Goal: Transaction & Acquisition: Obtain resource

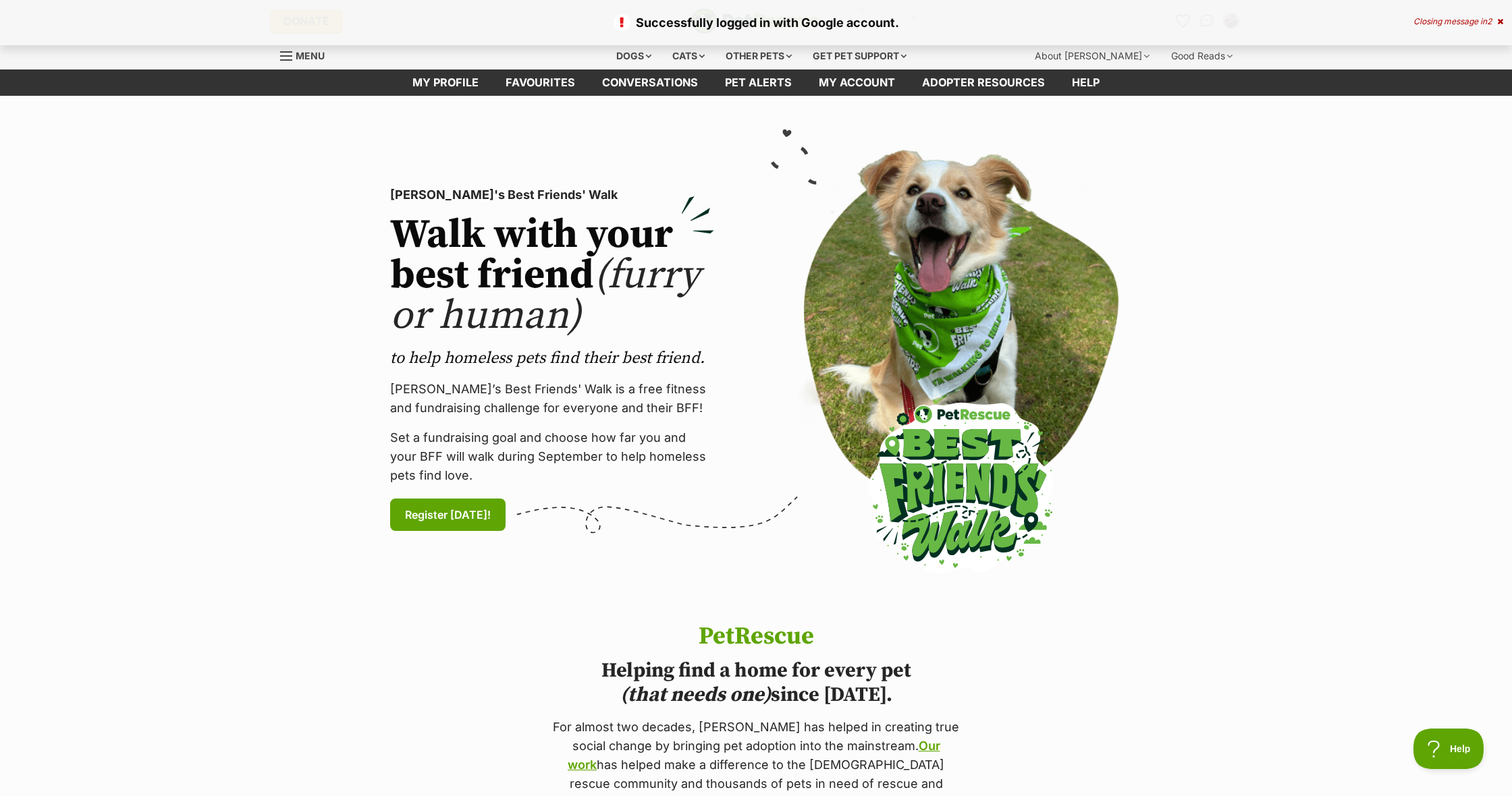
click at [1456, 23] on div "Closing message in 2" at bounding box center [1458, 21] width 90 height 10
click at [1206, 26] on img "Conversations" at bounding box center [1207, 21] width 19 height 18
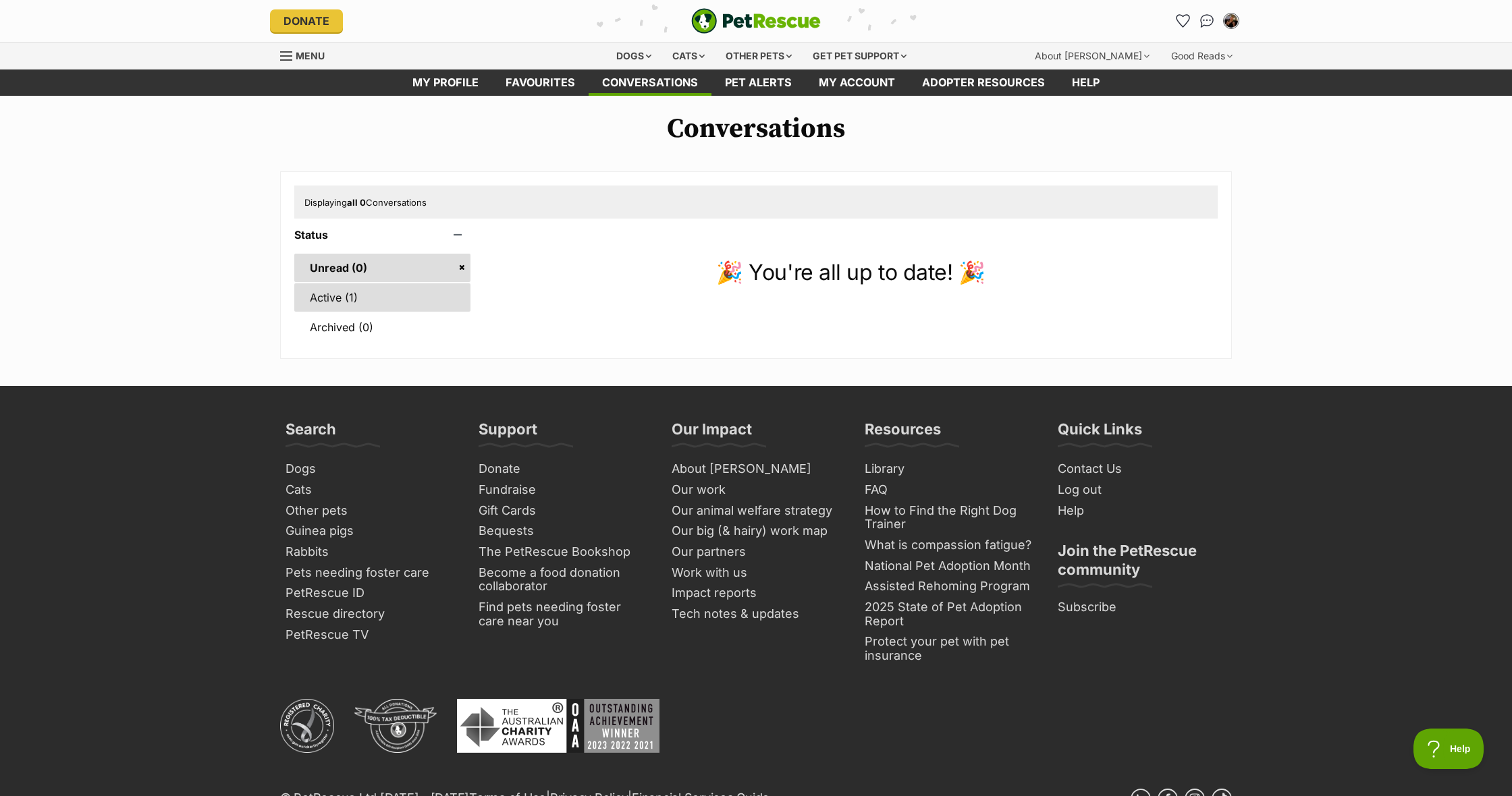
click at [409, 291] on link "Active (1)" at bounding box center [382, 297] width 177 height 28
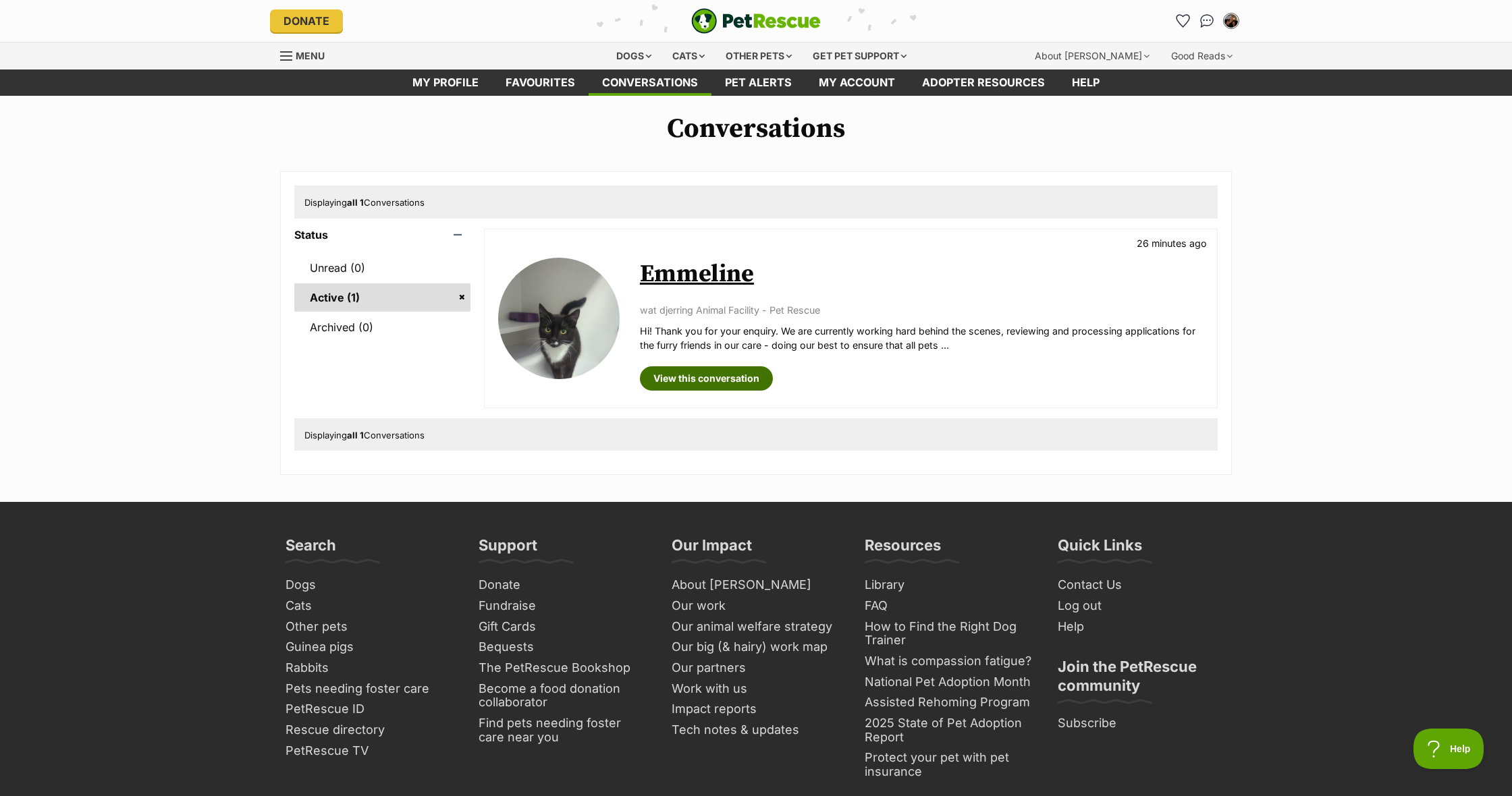
click at [707, 370] on link "View this conversation" at bounding box center [706, 379] width 133 height 25
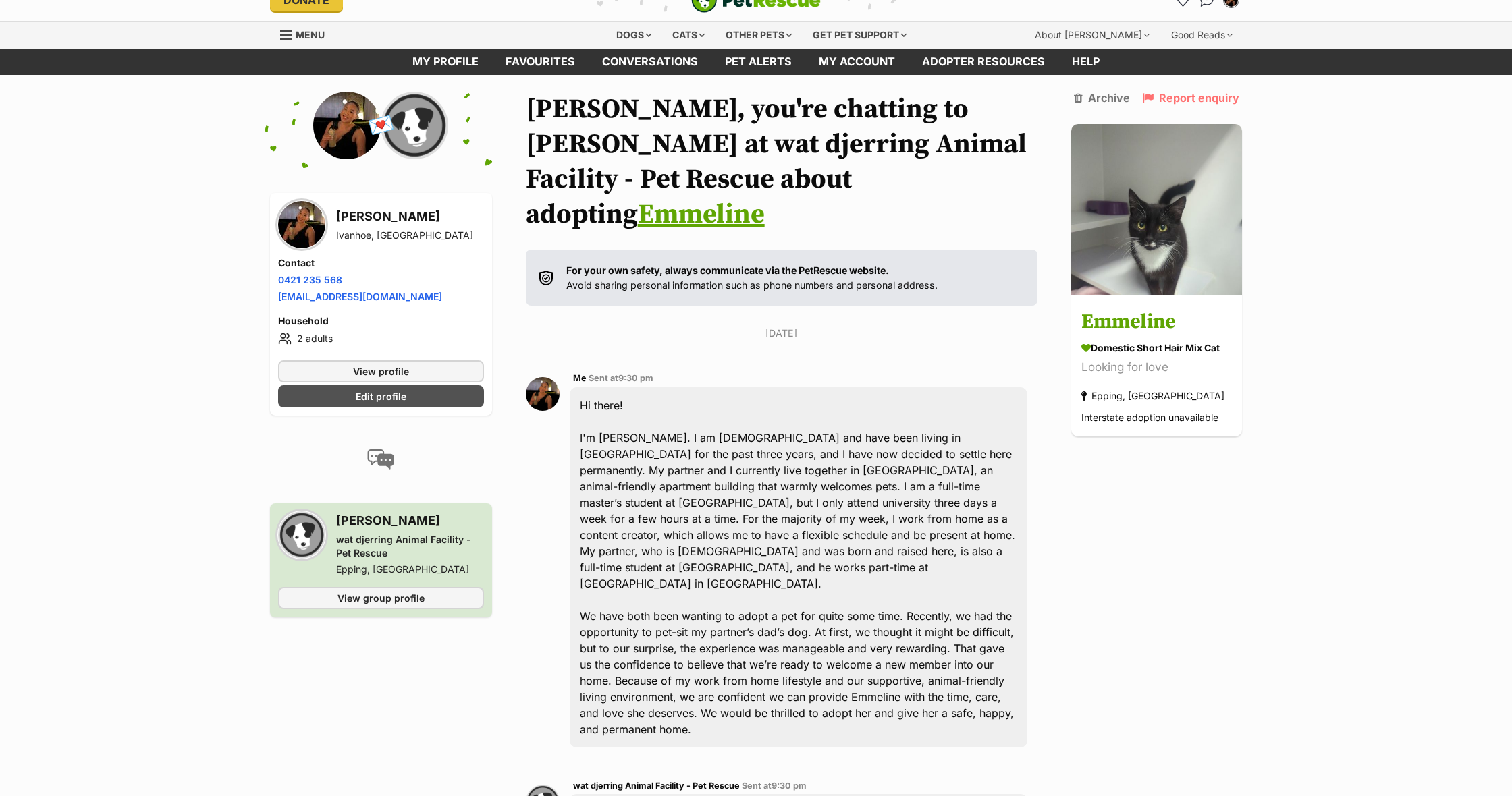
scroll to position [19, 0]
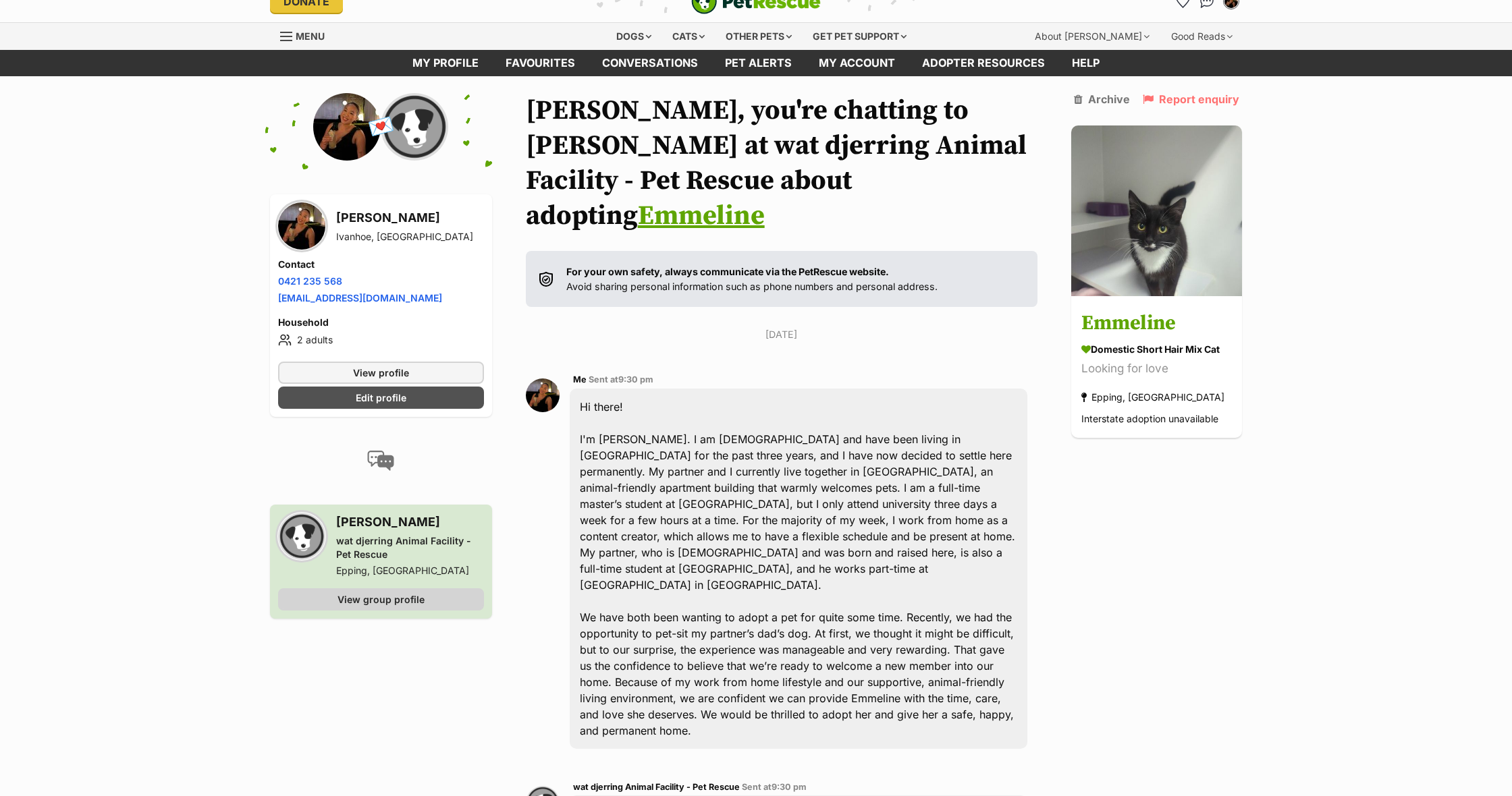
click at [348, 606] on link "View group profile" at bounding box center [380, 599] width 206 height 22
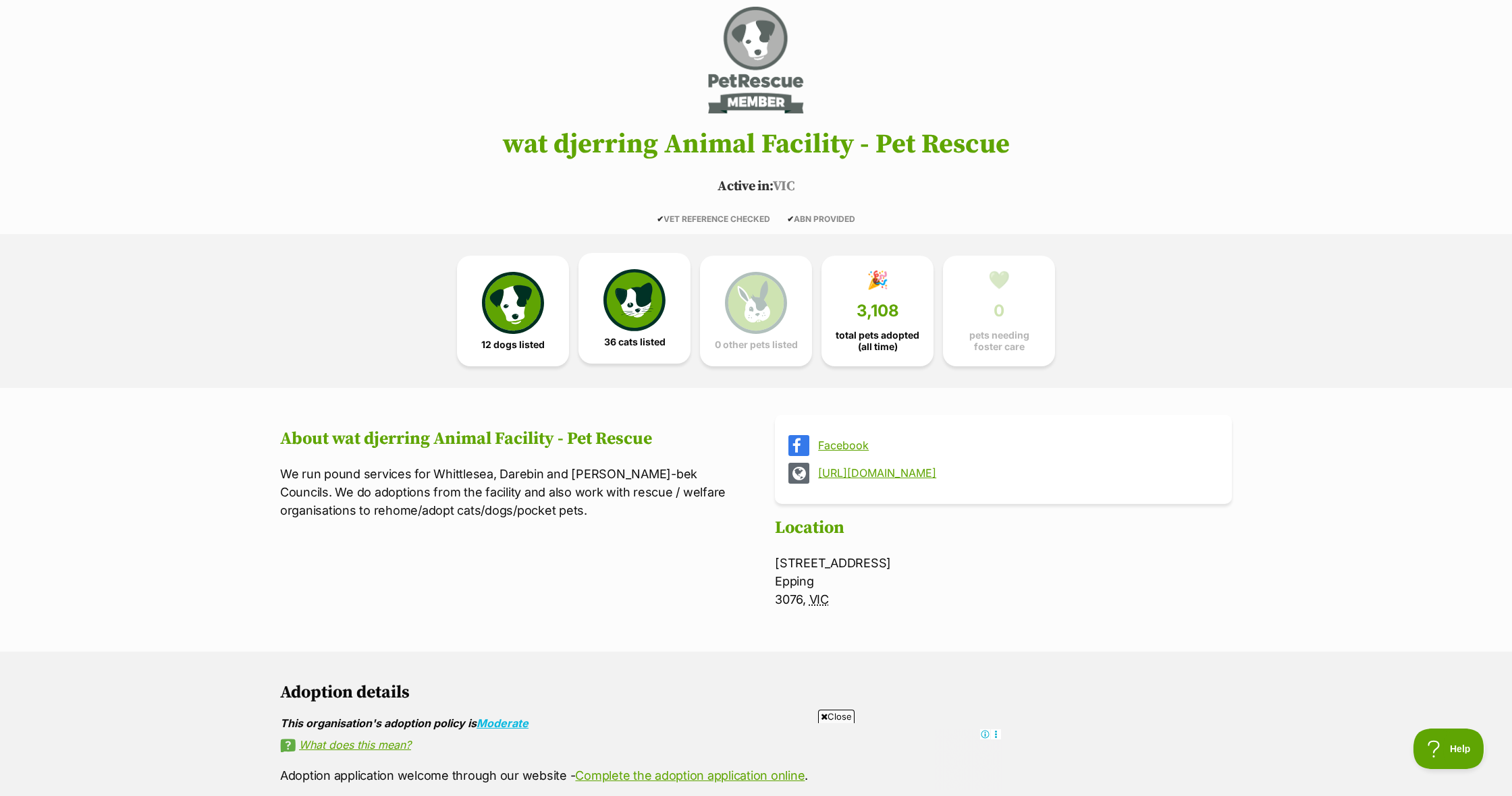
click at [647, 312] on img at bounding box center [635, 300] width 62 height 62
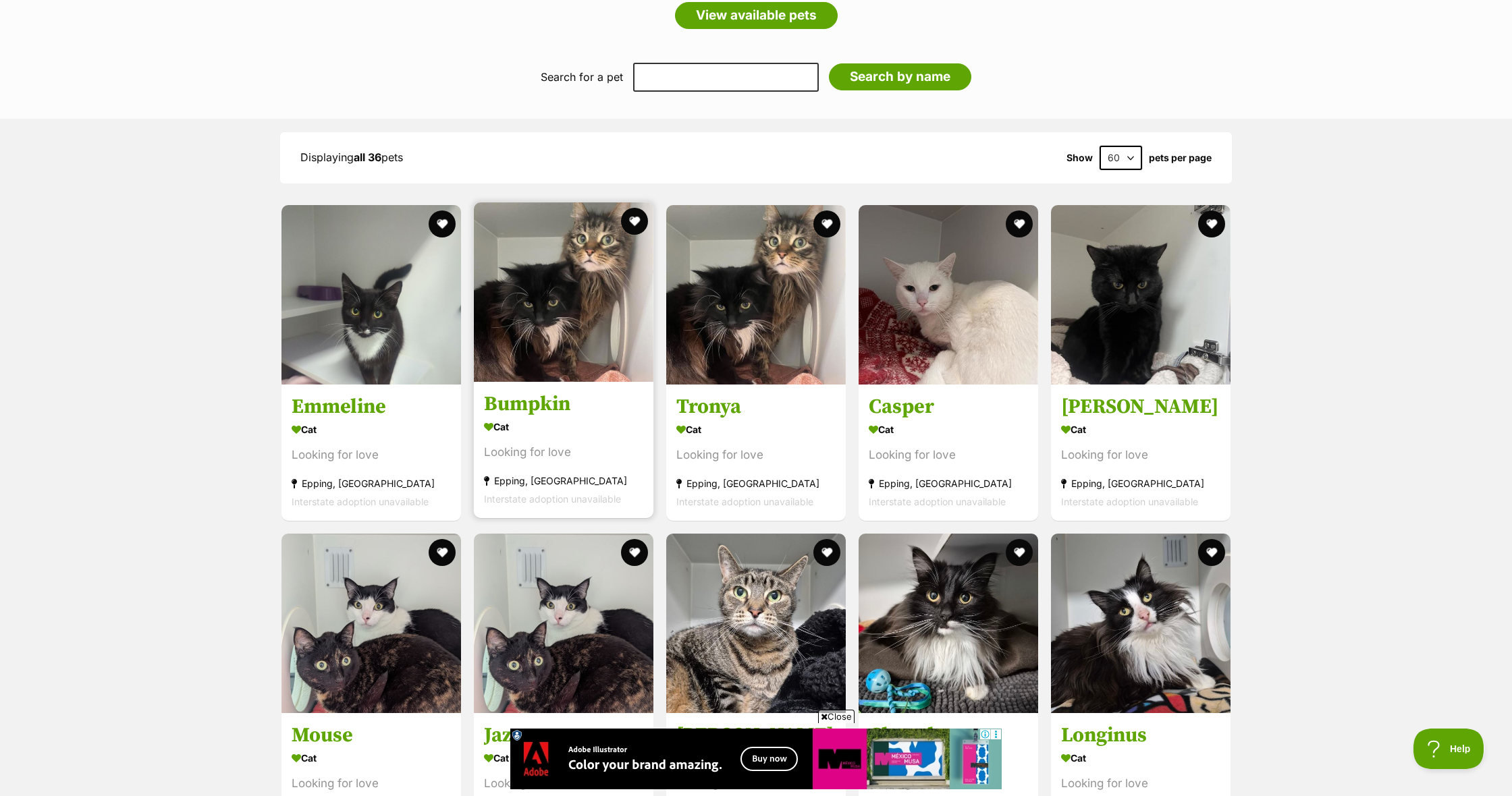
scroll to position [1143, 0]
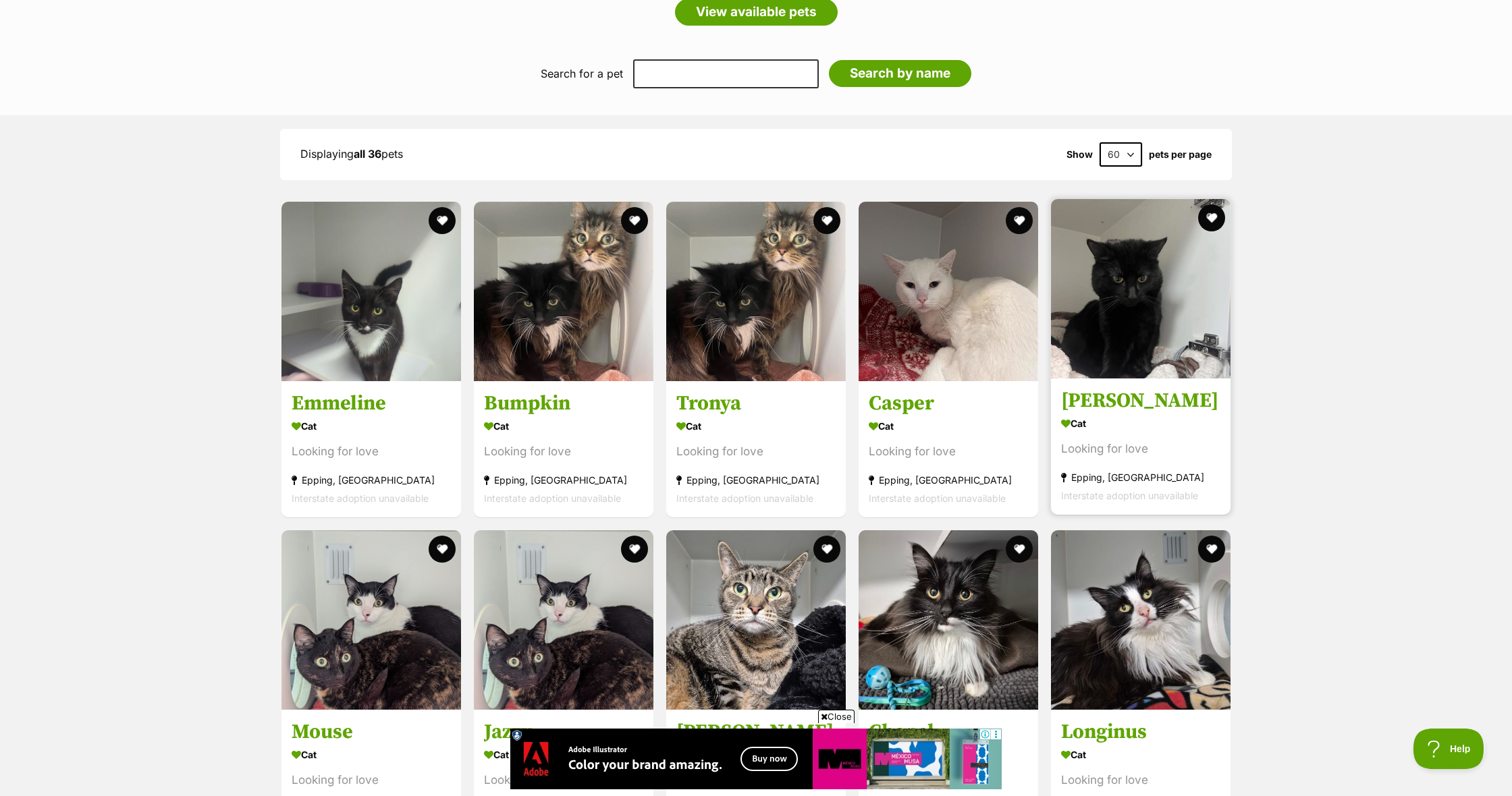
click at [1114, 417] on div "Cat" at bounding box center [1140, 424] width 159 height 19
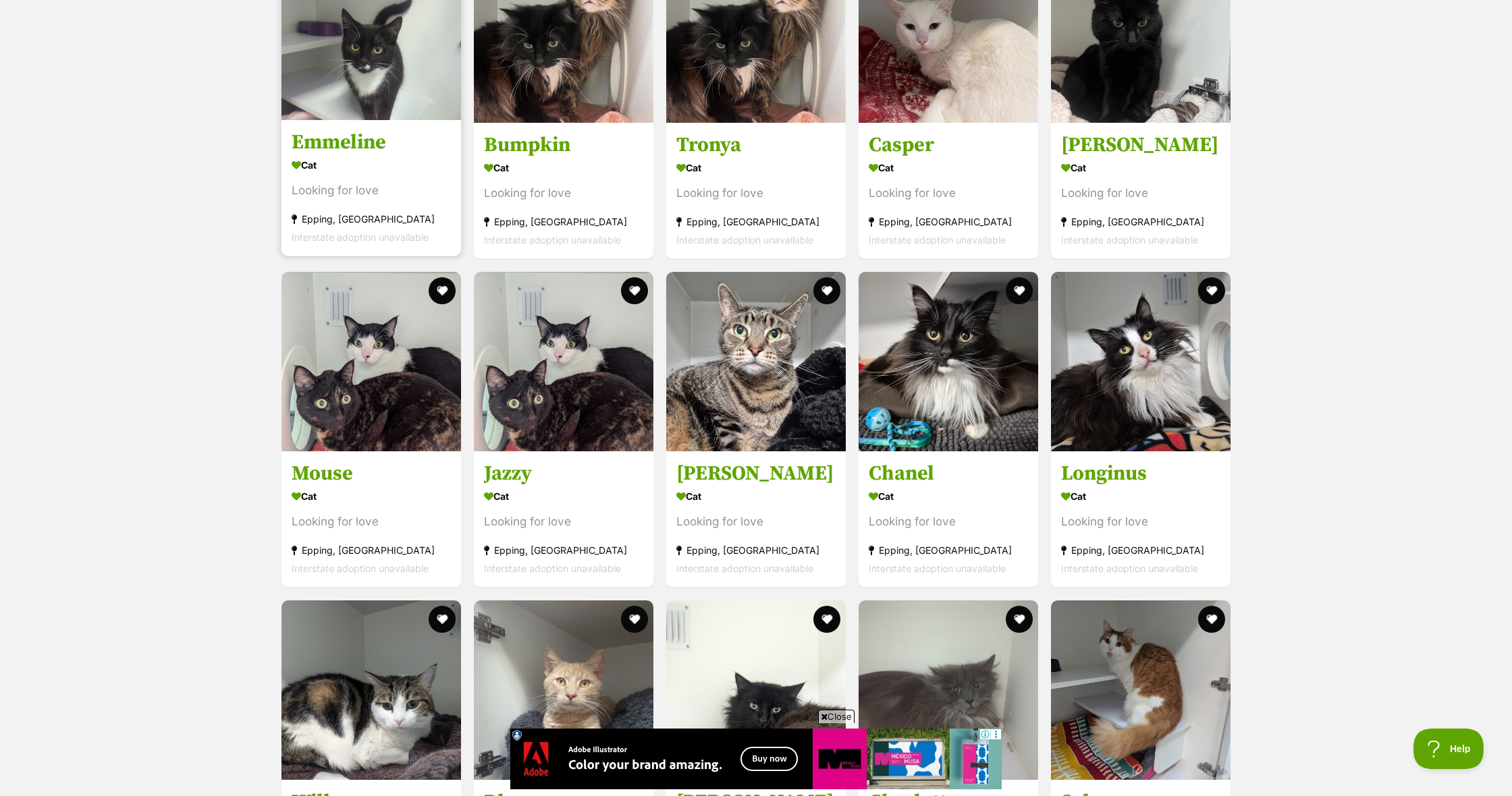
scroll to position [1402, 0]
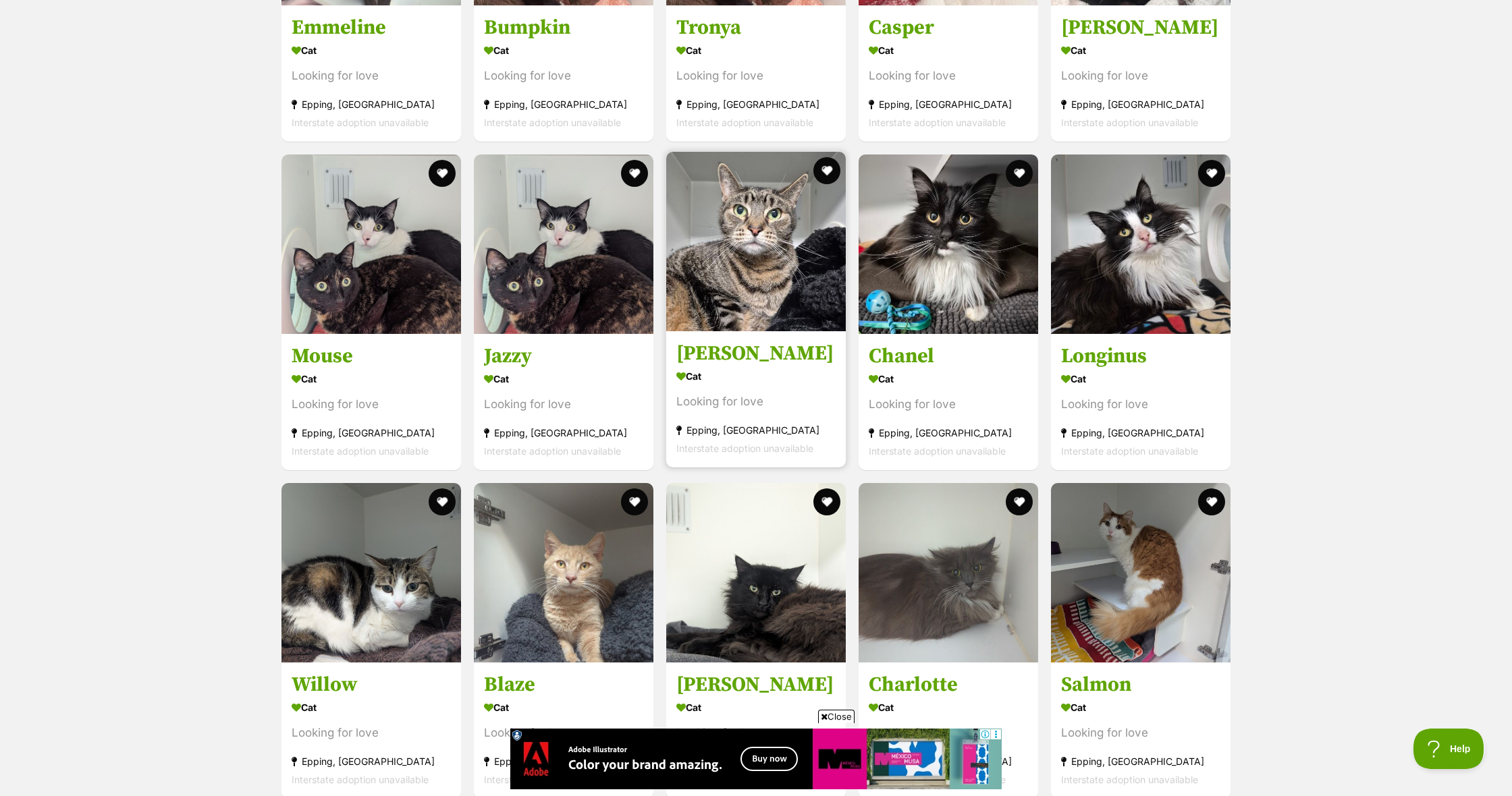
click at [707, 378] on div "Cat" at bounding box center [756, 376] width 159 height 19
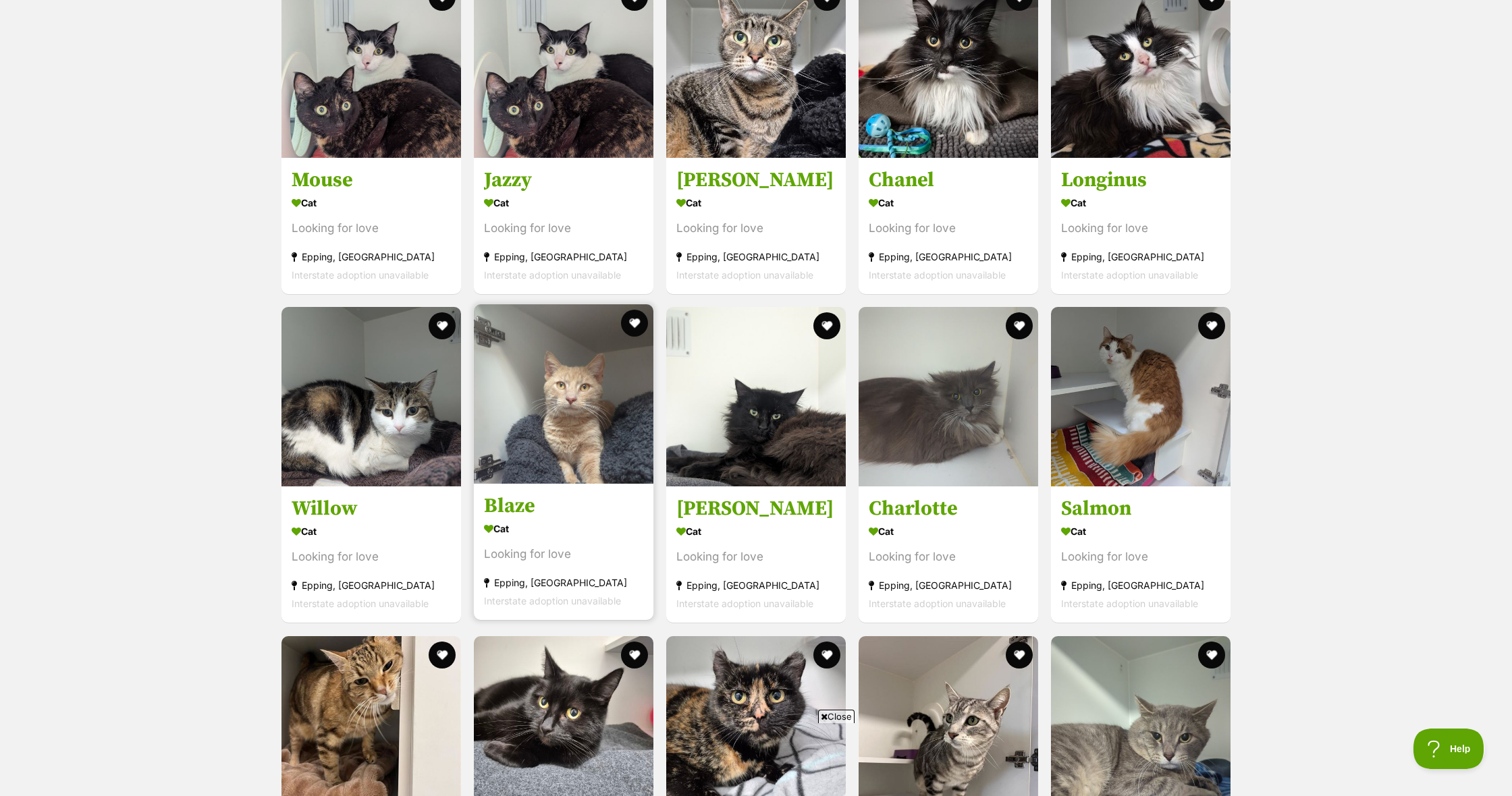
scroll to position [0, 0]
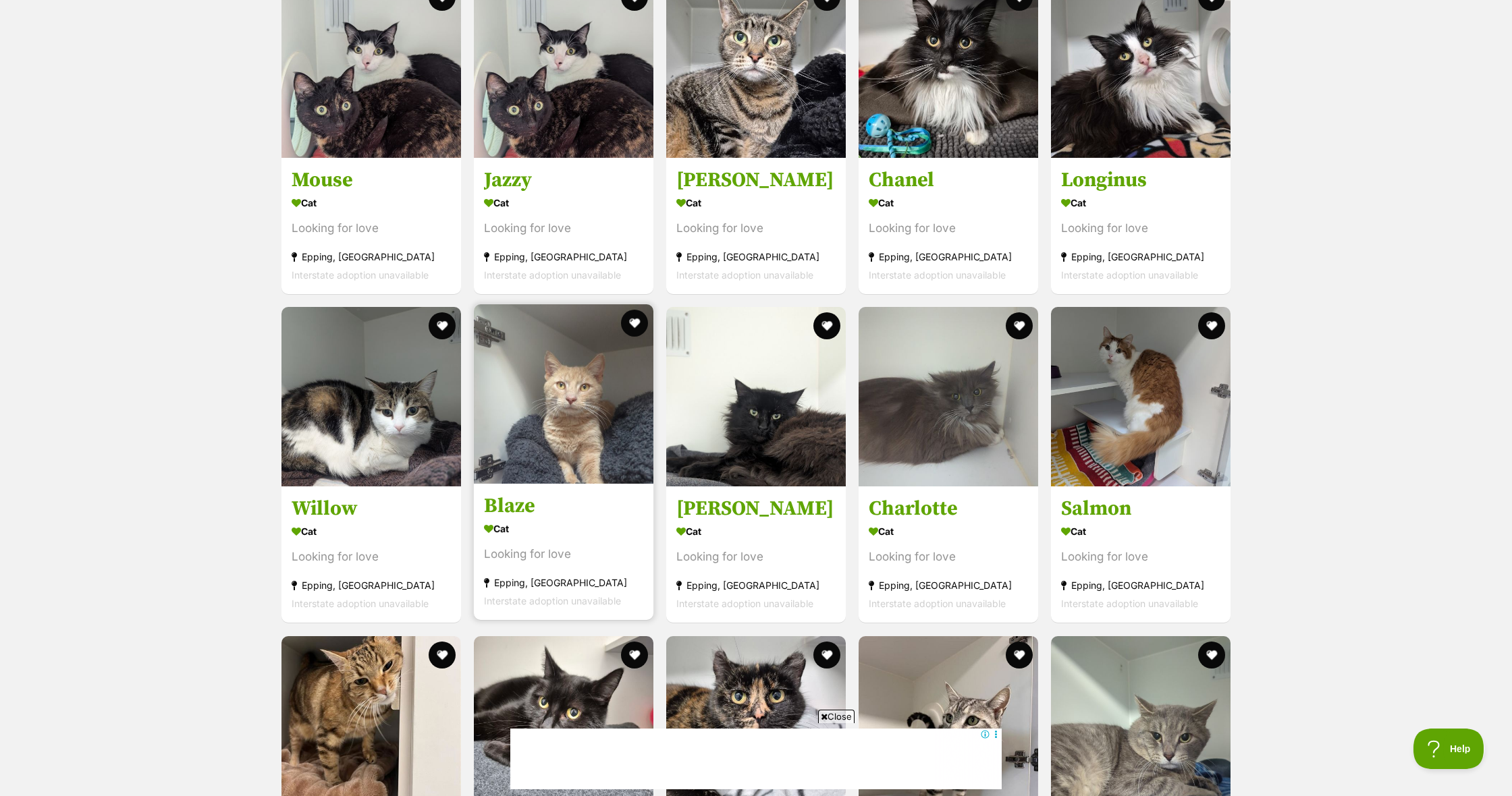
click at [515, 546] on div "Looking for love" at bounding box center [563, 555] width 159 height 19
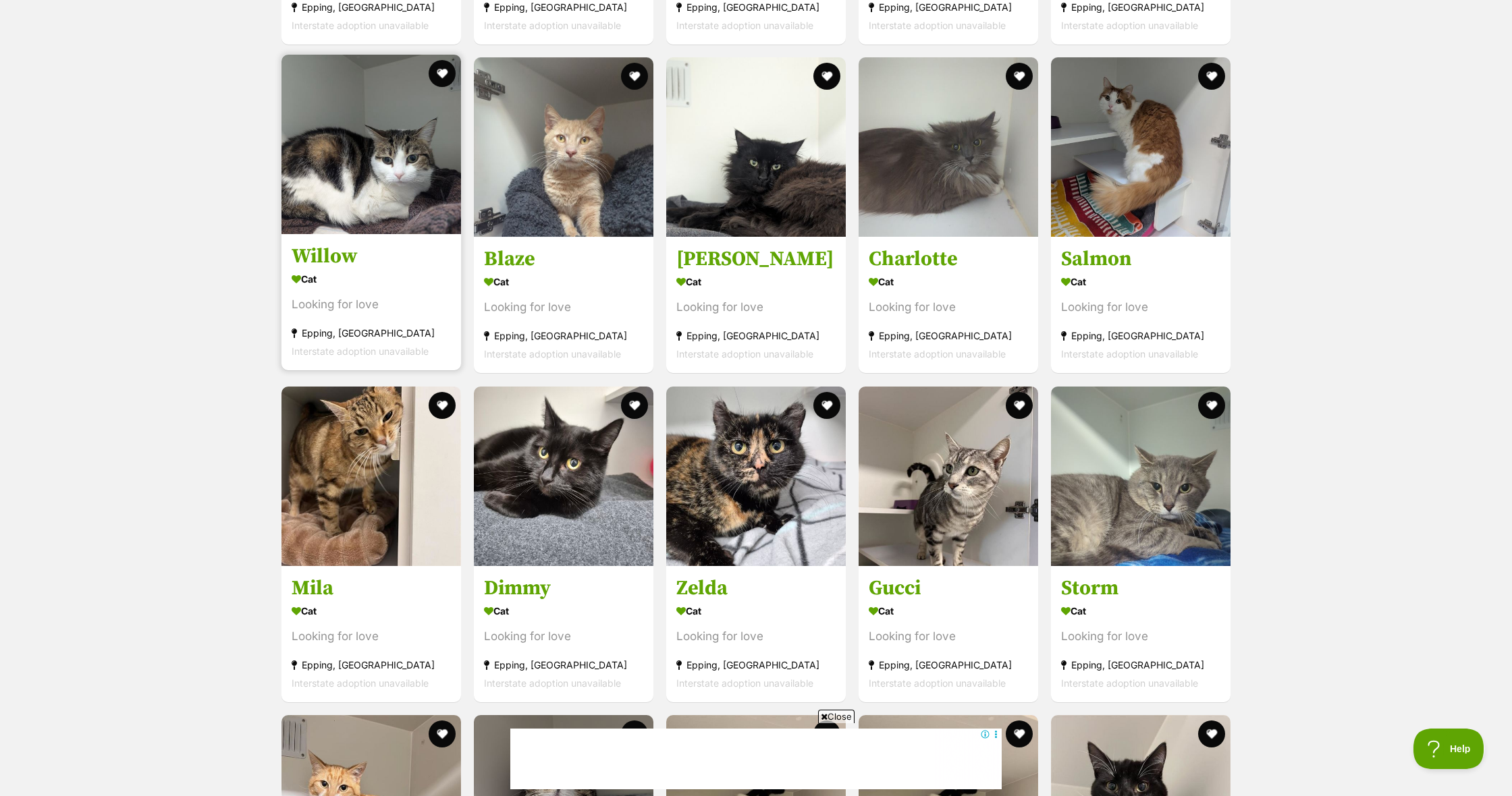
scroll to position [2054, 0]
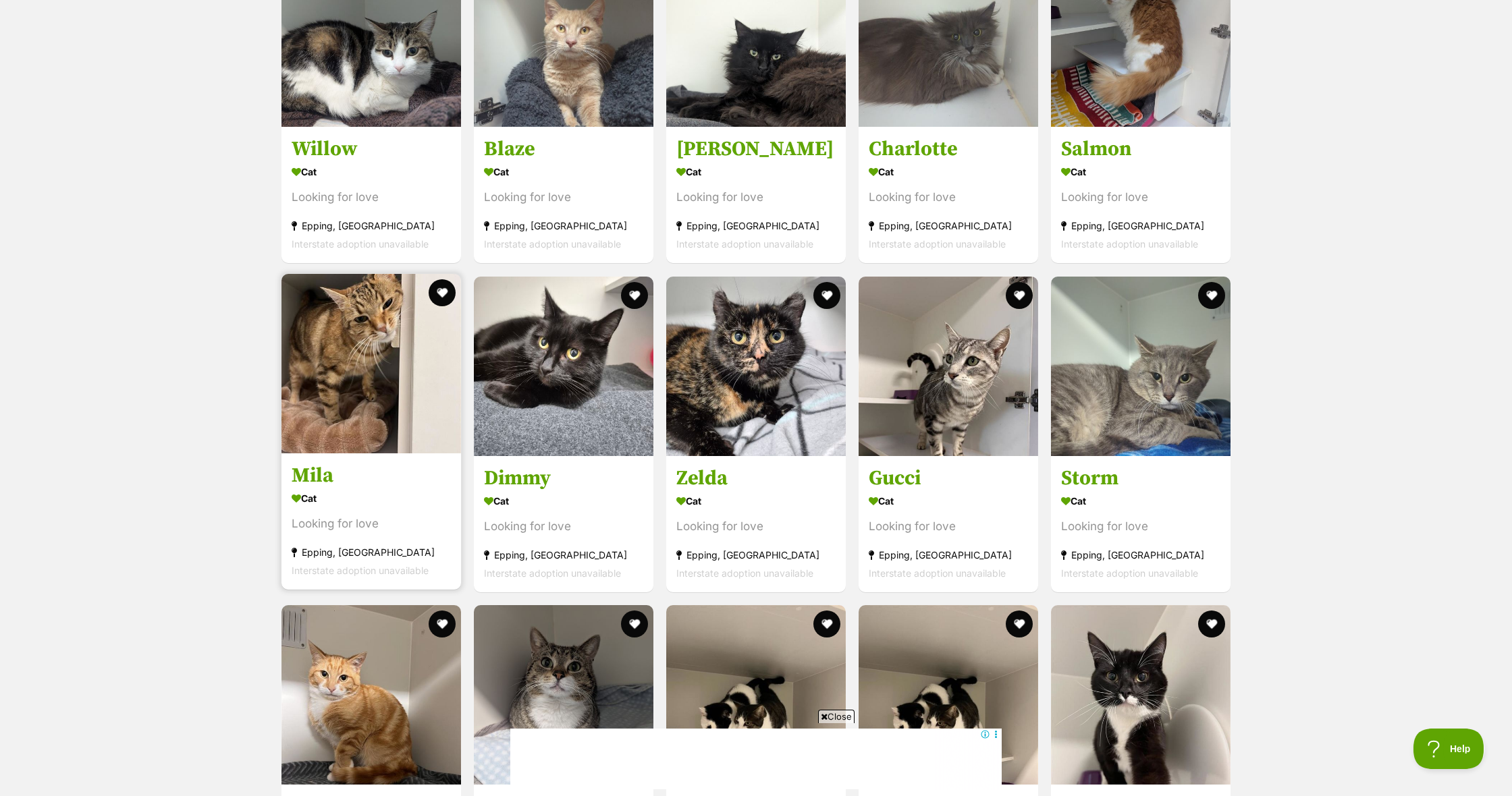
click at [396, 415] on img at bounding box center [371, 363] width 179 height 179
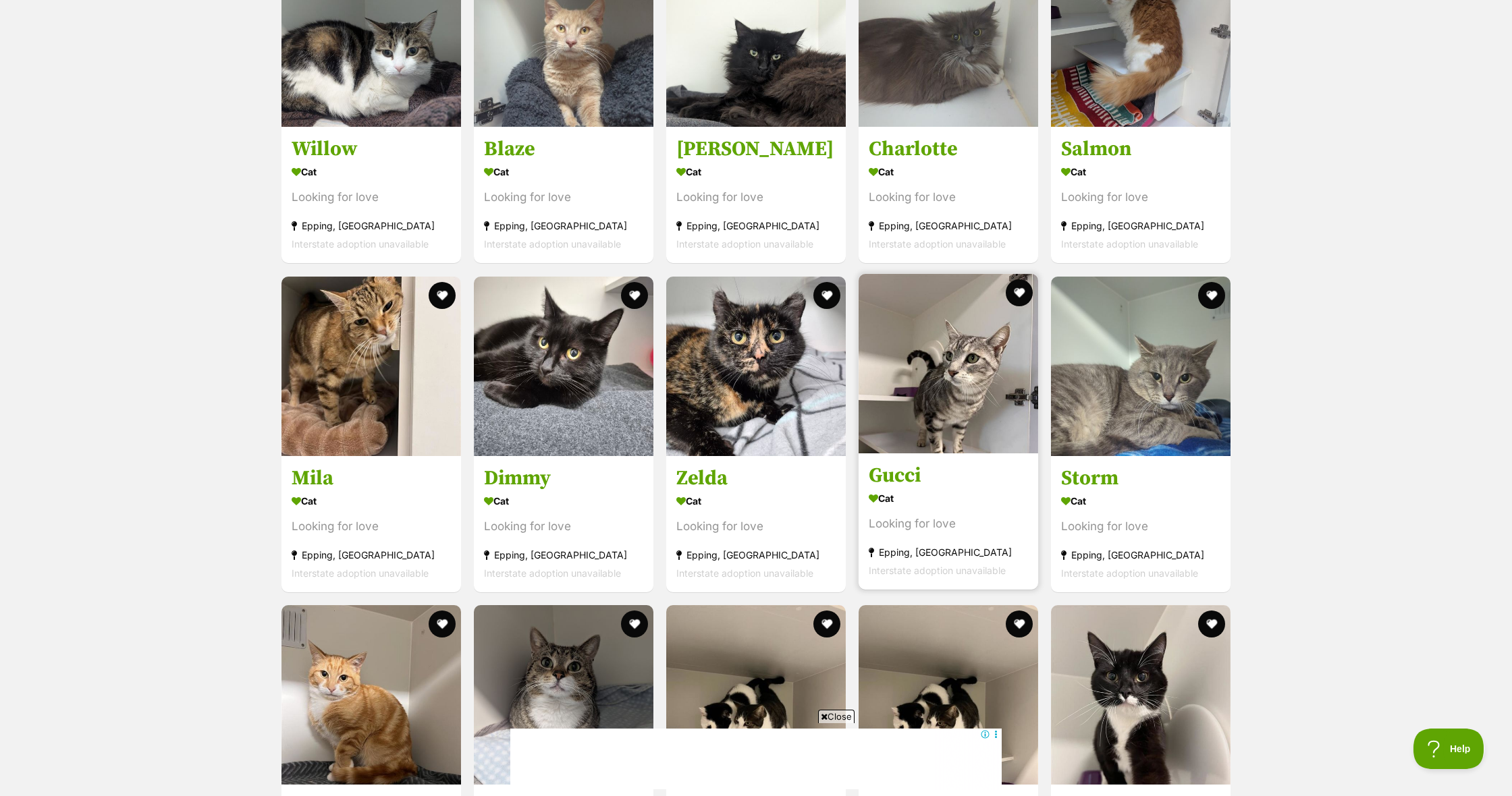
click at [943, 488] on link "Gucci Cat Looking for love Epping, VIC Interstate adoption unavailable" at bounding box center [948, 521] width 179 height 137
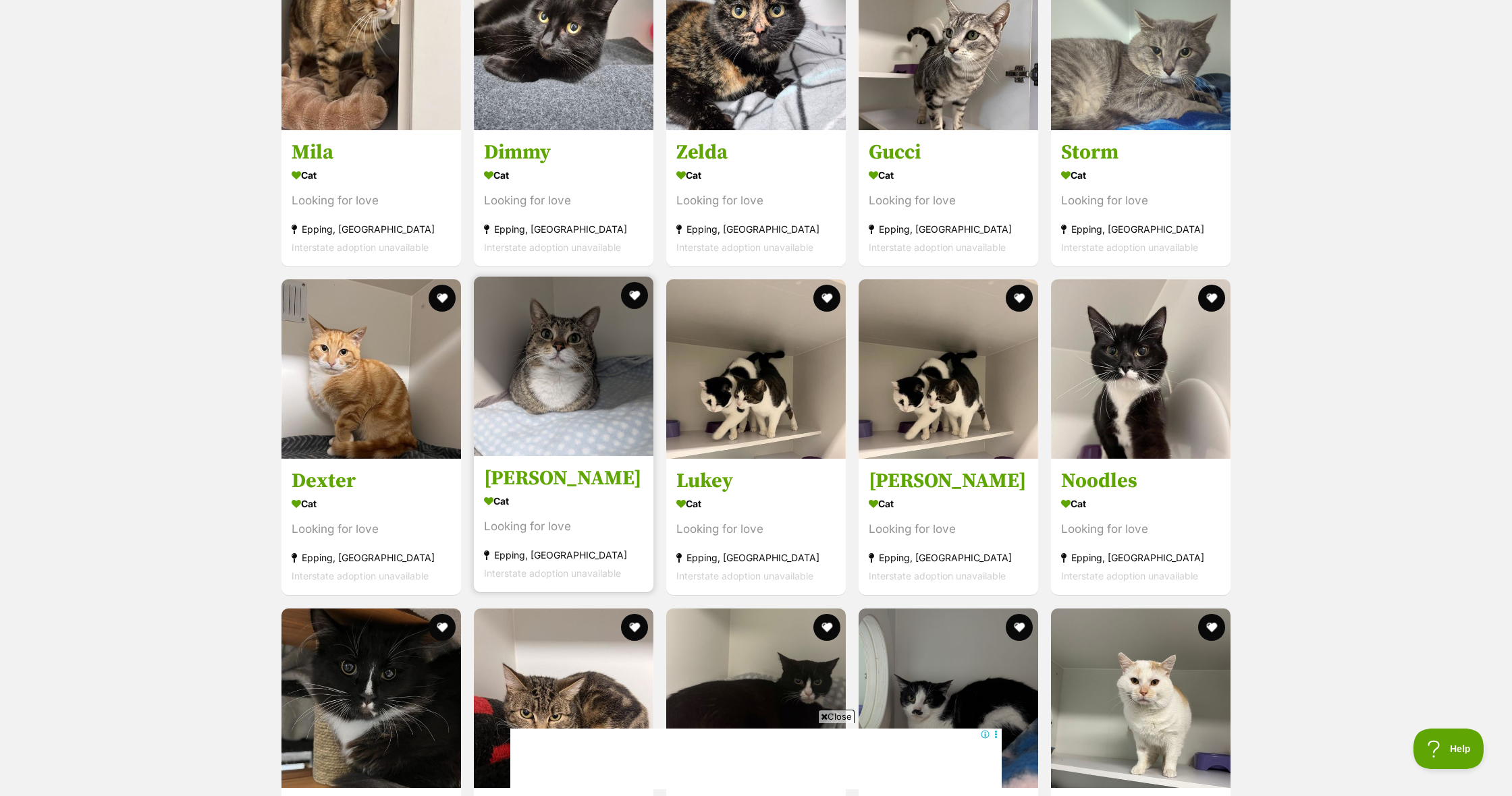
scroll to position [2404, 0]
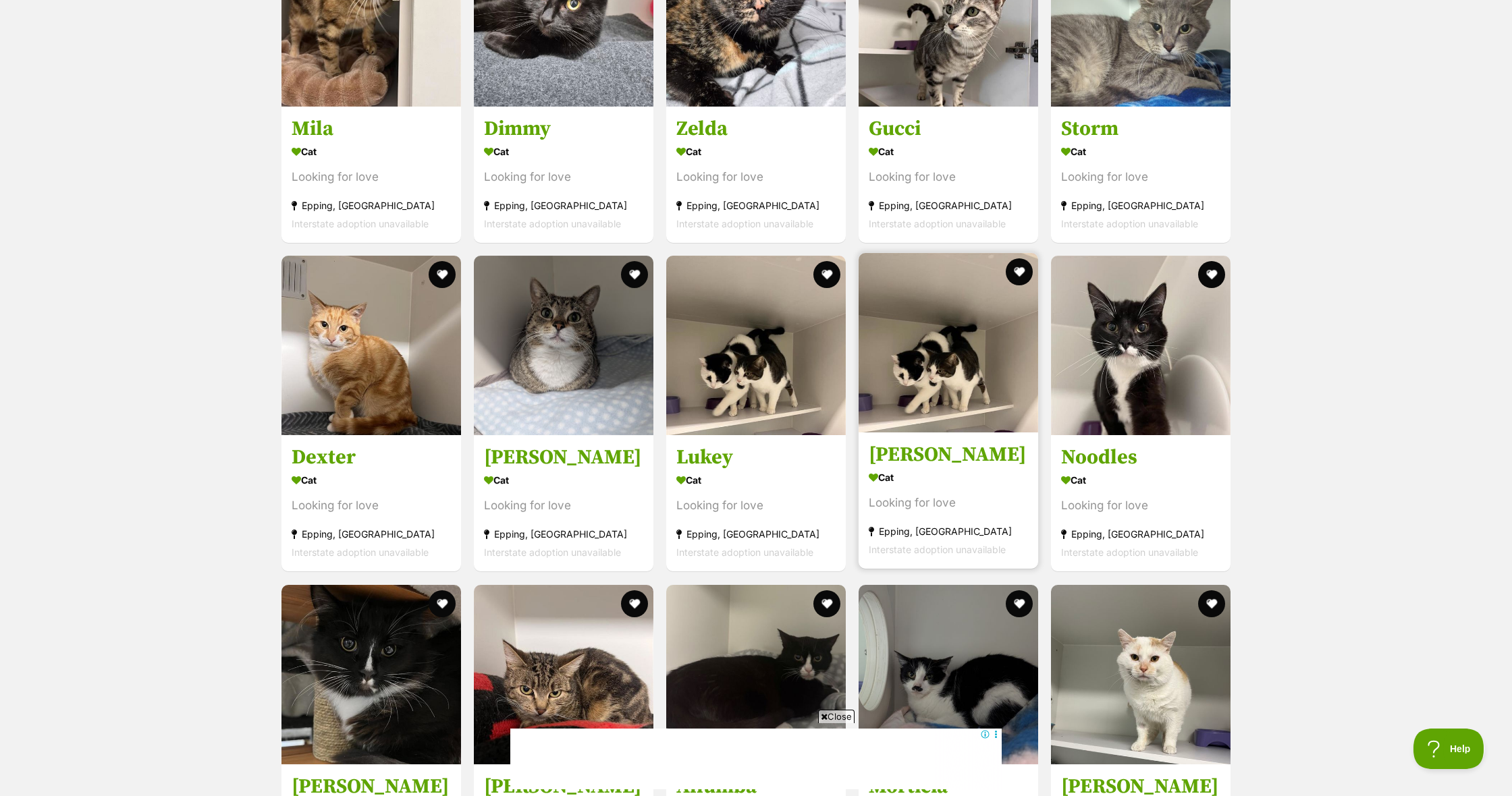
click at [901, 452] on h3 "Mumma" at bounding box center [948, 455] width 159 height 26
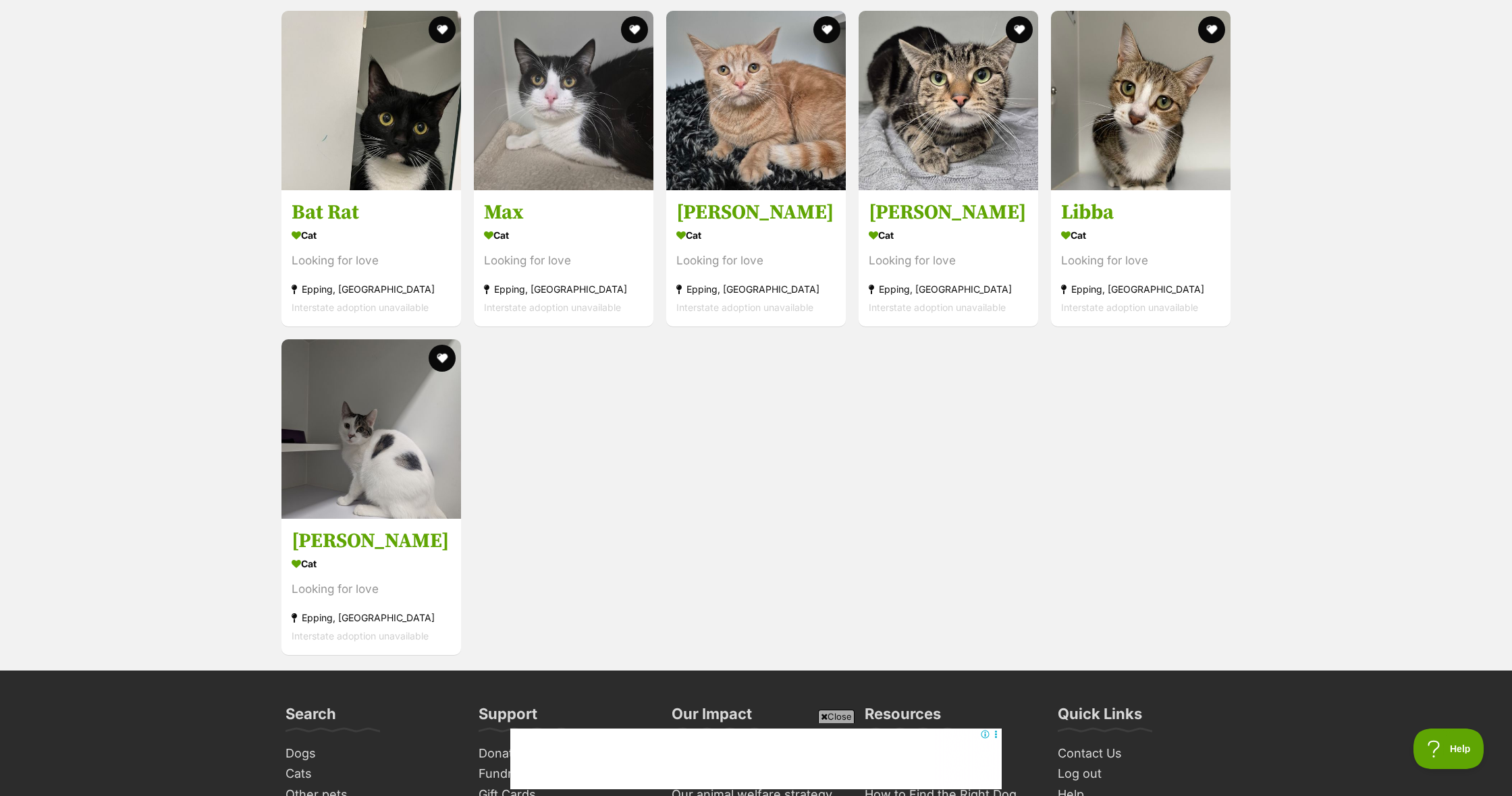
scroll to position [3297, 0]
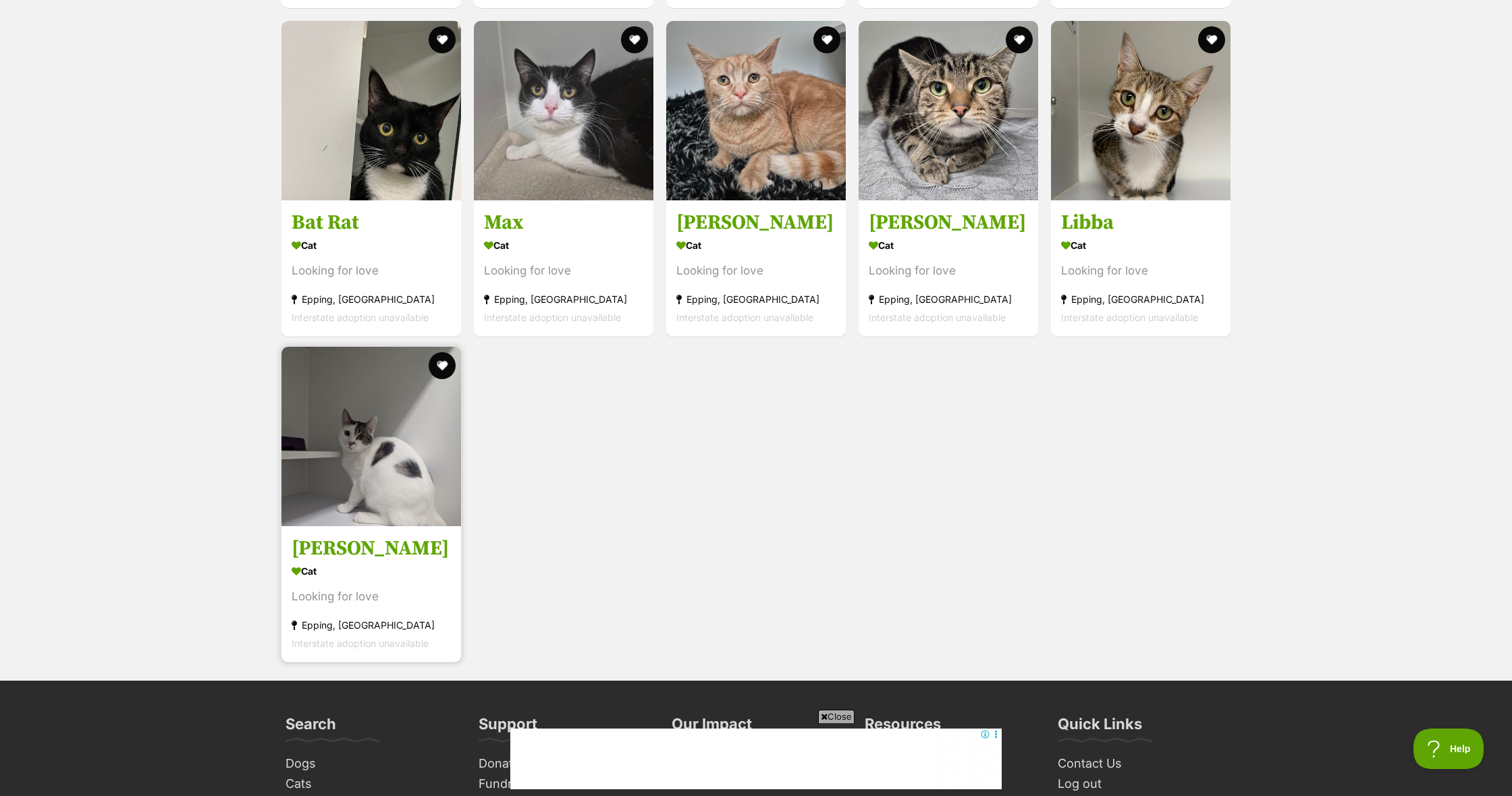
click at [402, 458] on img at bounding box center [371, 436] width 179 height 179
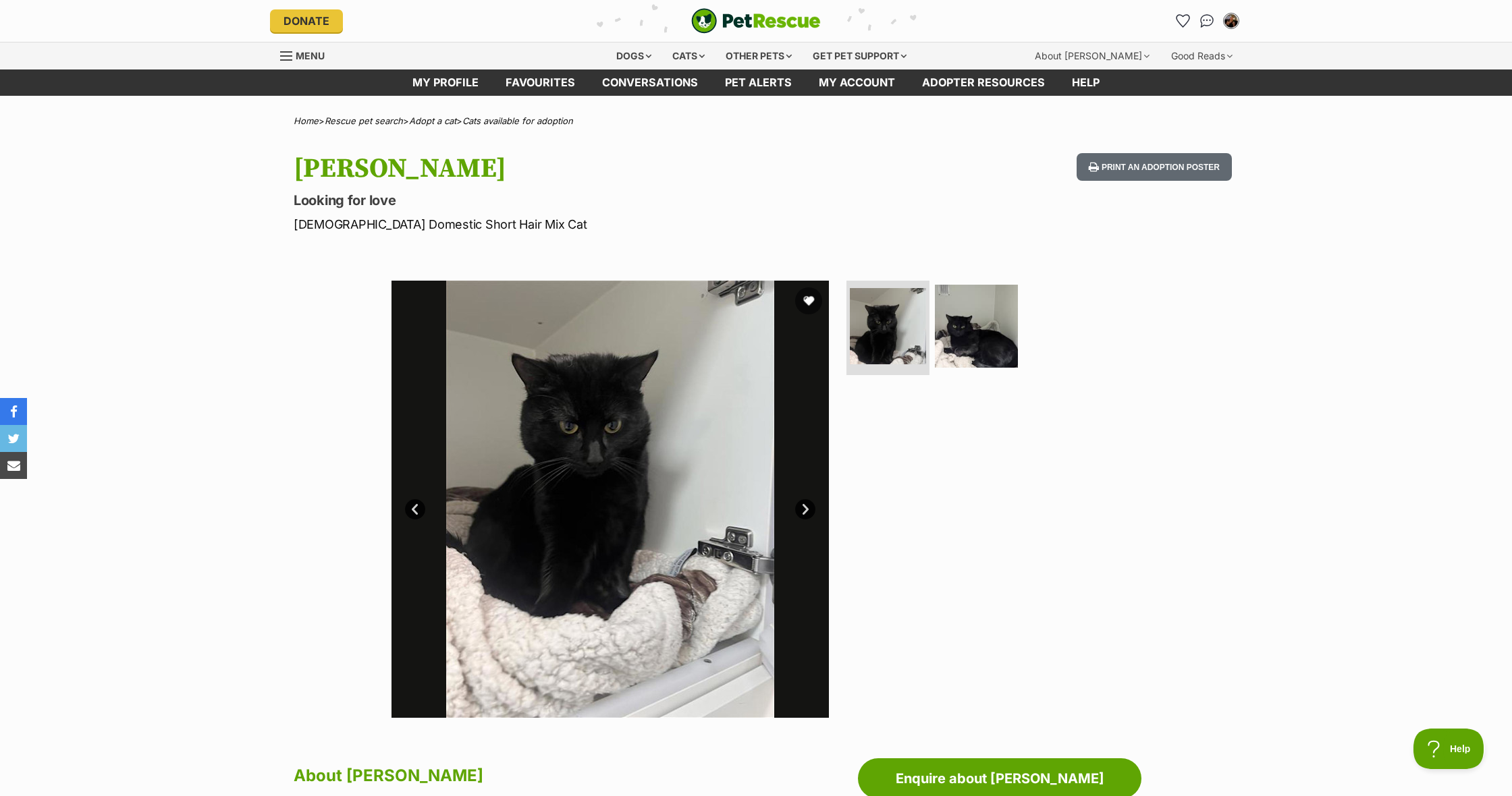
click at [803, 507] on link "Next" at bounding box center [805, 509] width 20 height 20
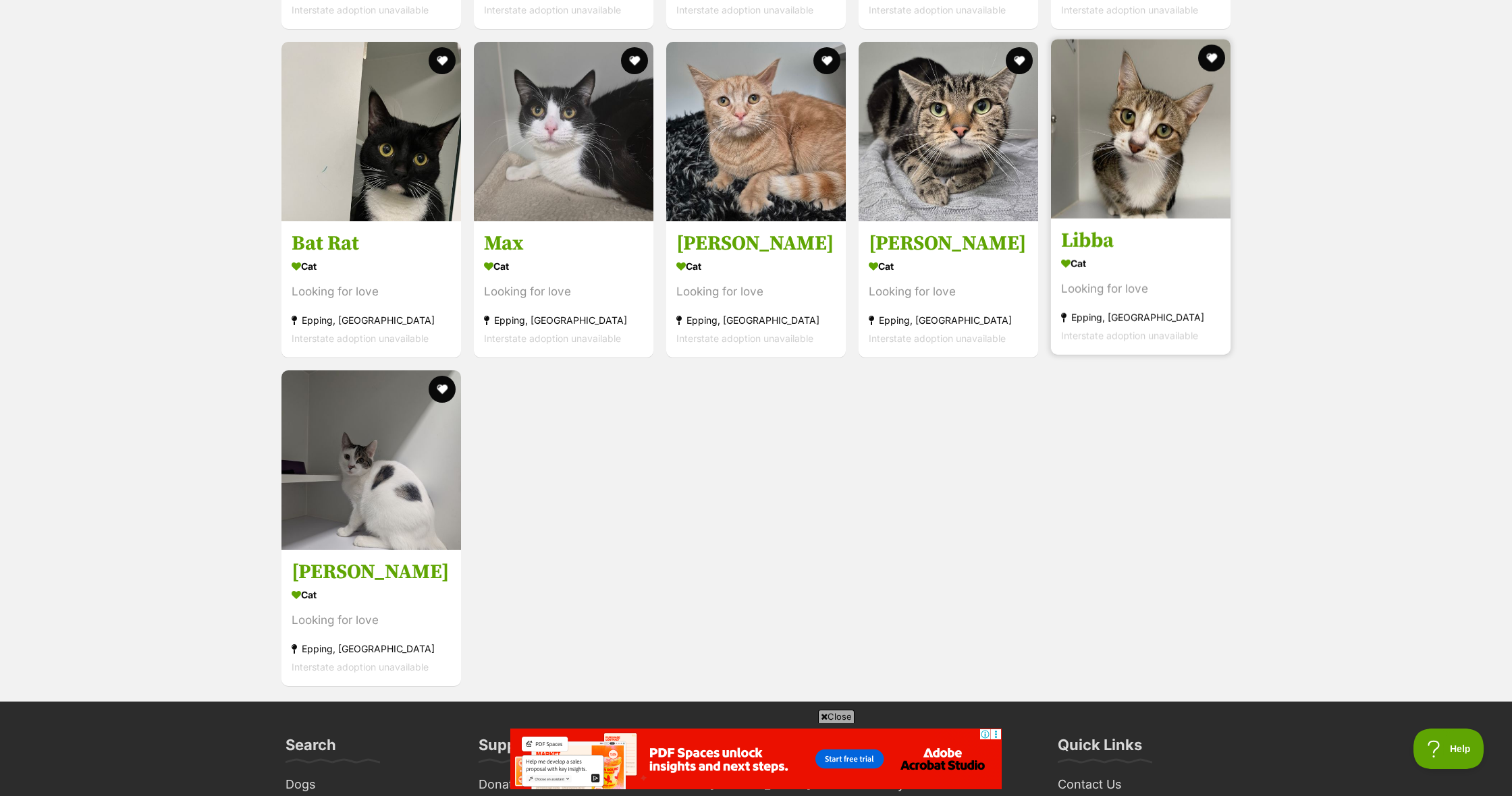
click at [1162, 280] on section "Cat Looking for love Epping, VIC Interstate adoption unavailable" at bounding box center [1140, 299] width 159 height 91
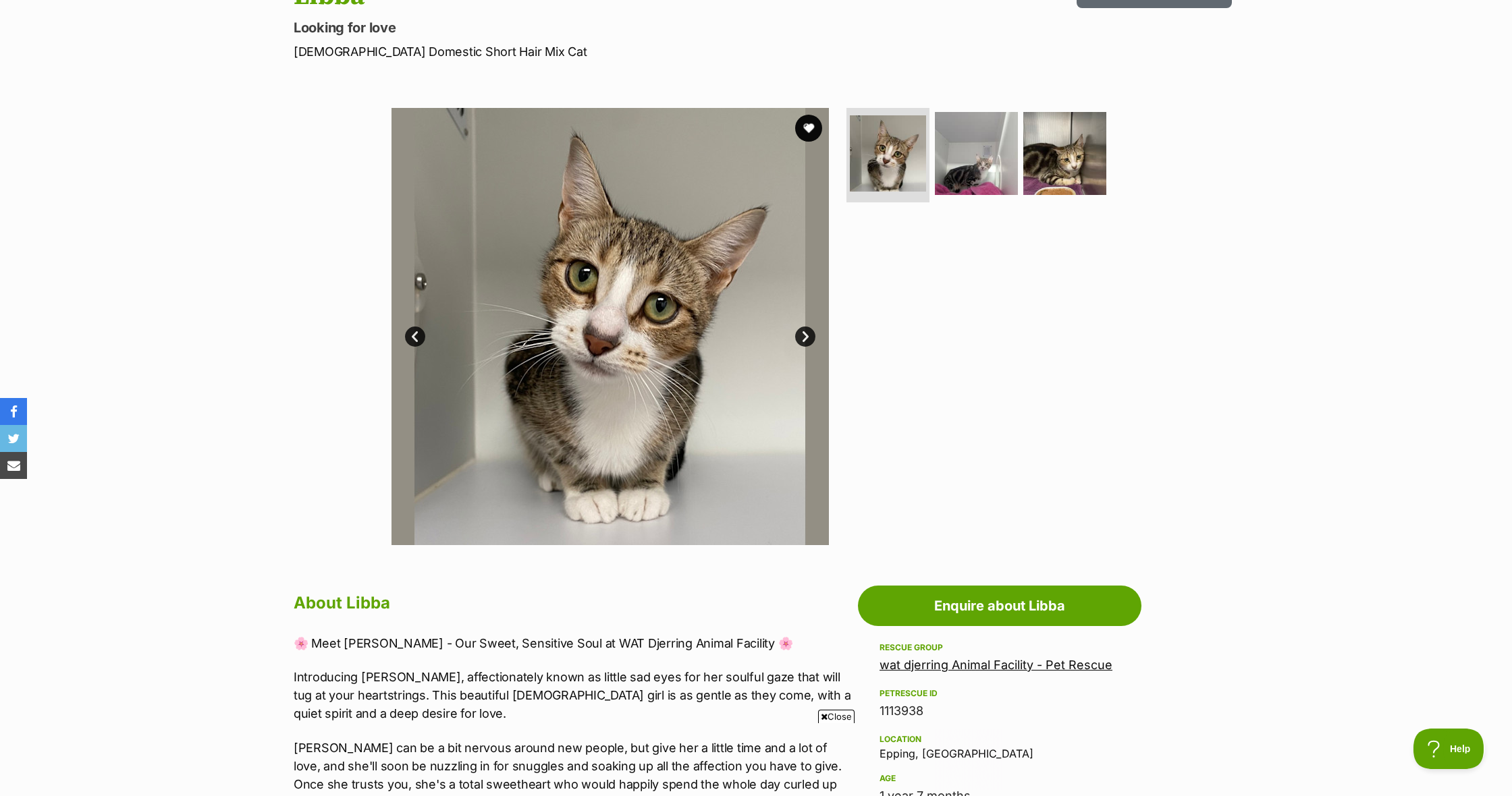
click at [797, 335] on link "Next" at bounding box center [805, 336] width 20 height 20
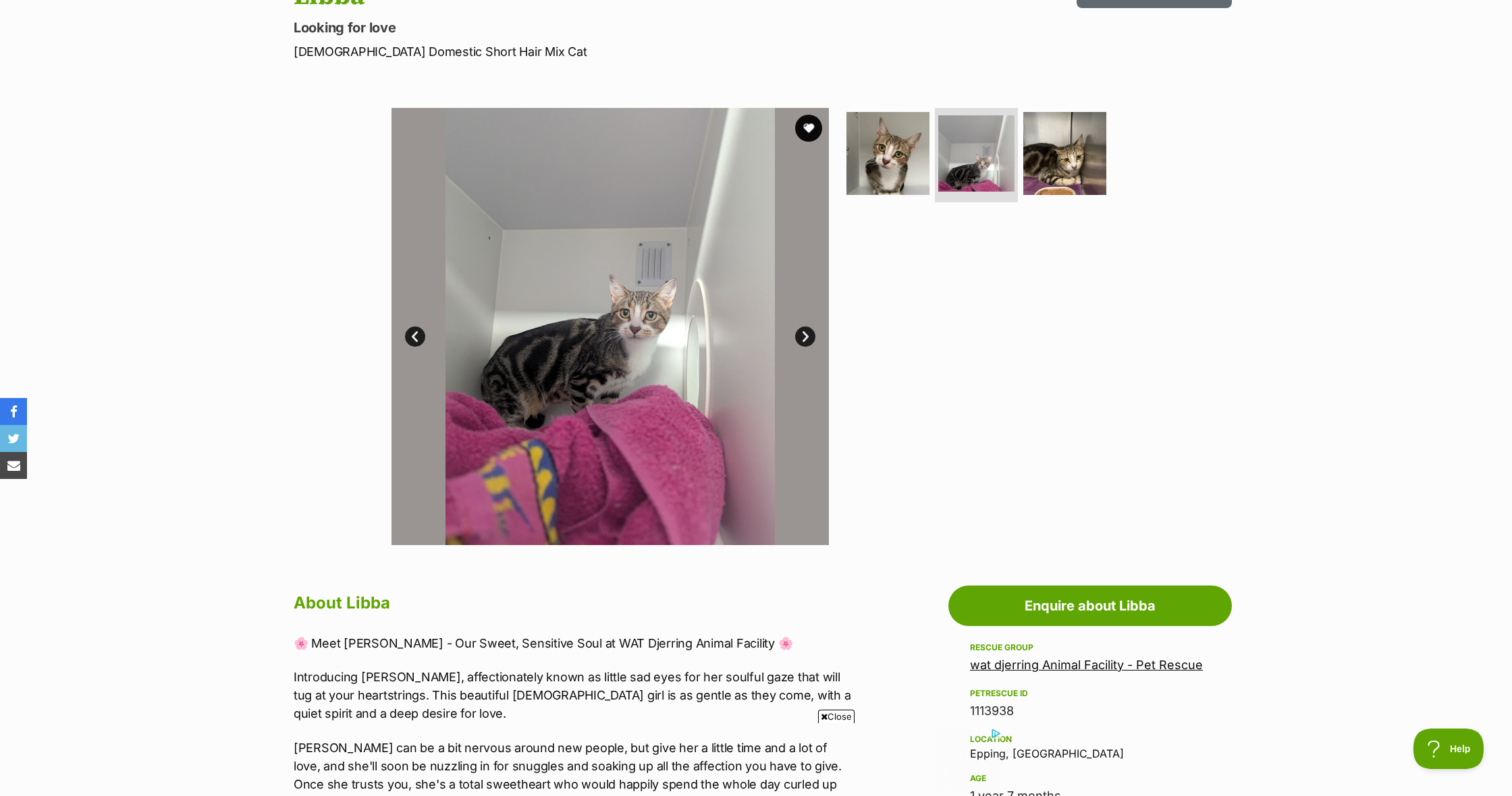
click at [797, 335] on link "Next" at bounding box center [805, 336] width 20 height 20
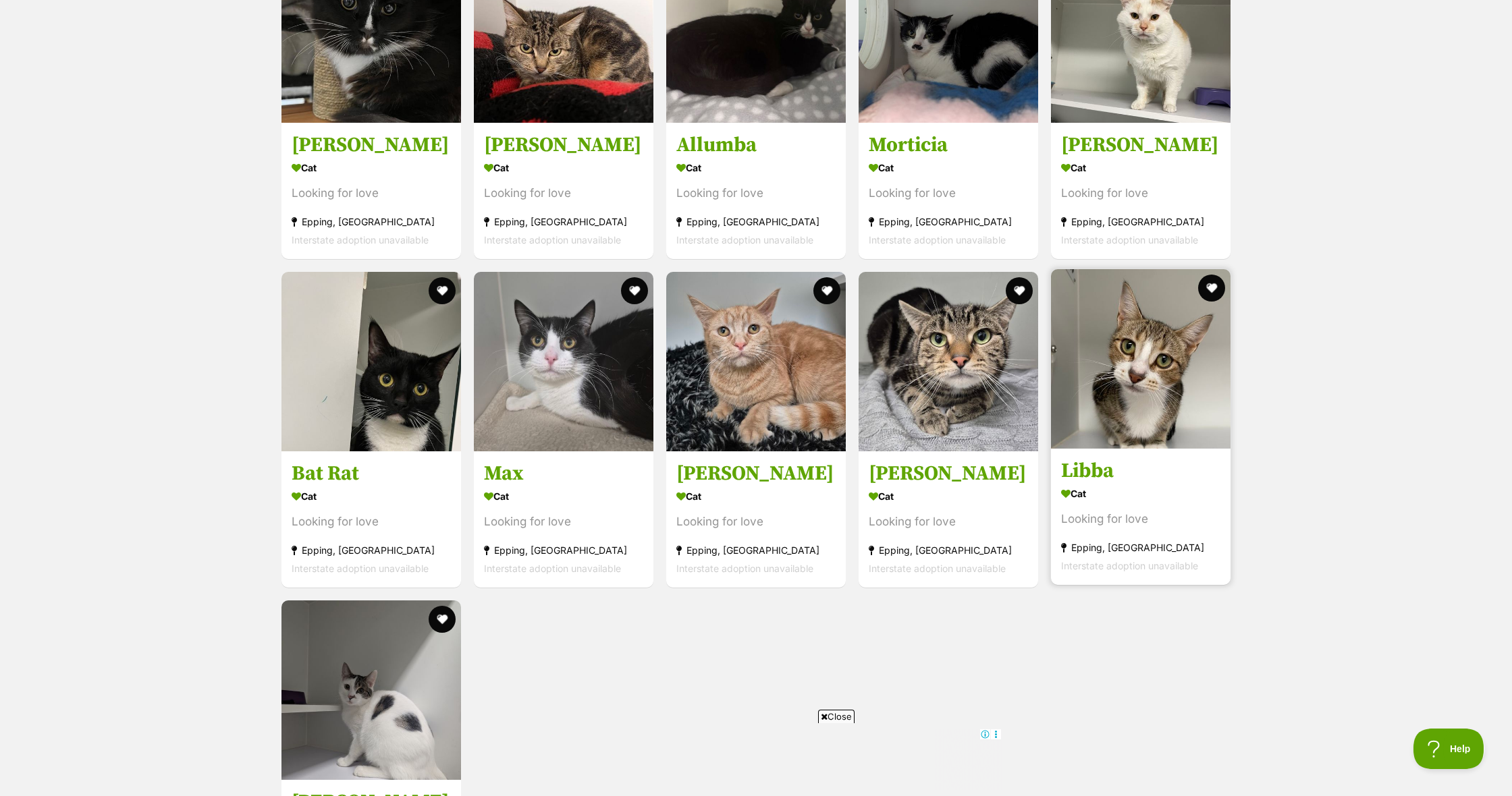
click at [1083, 462] on h3 "Libba" at bounding box center [1140, 470] width 159 height 26
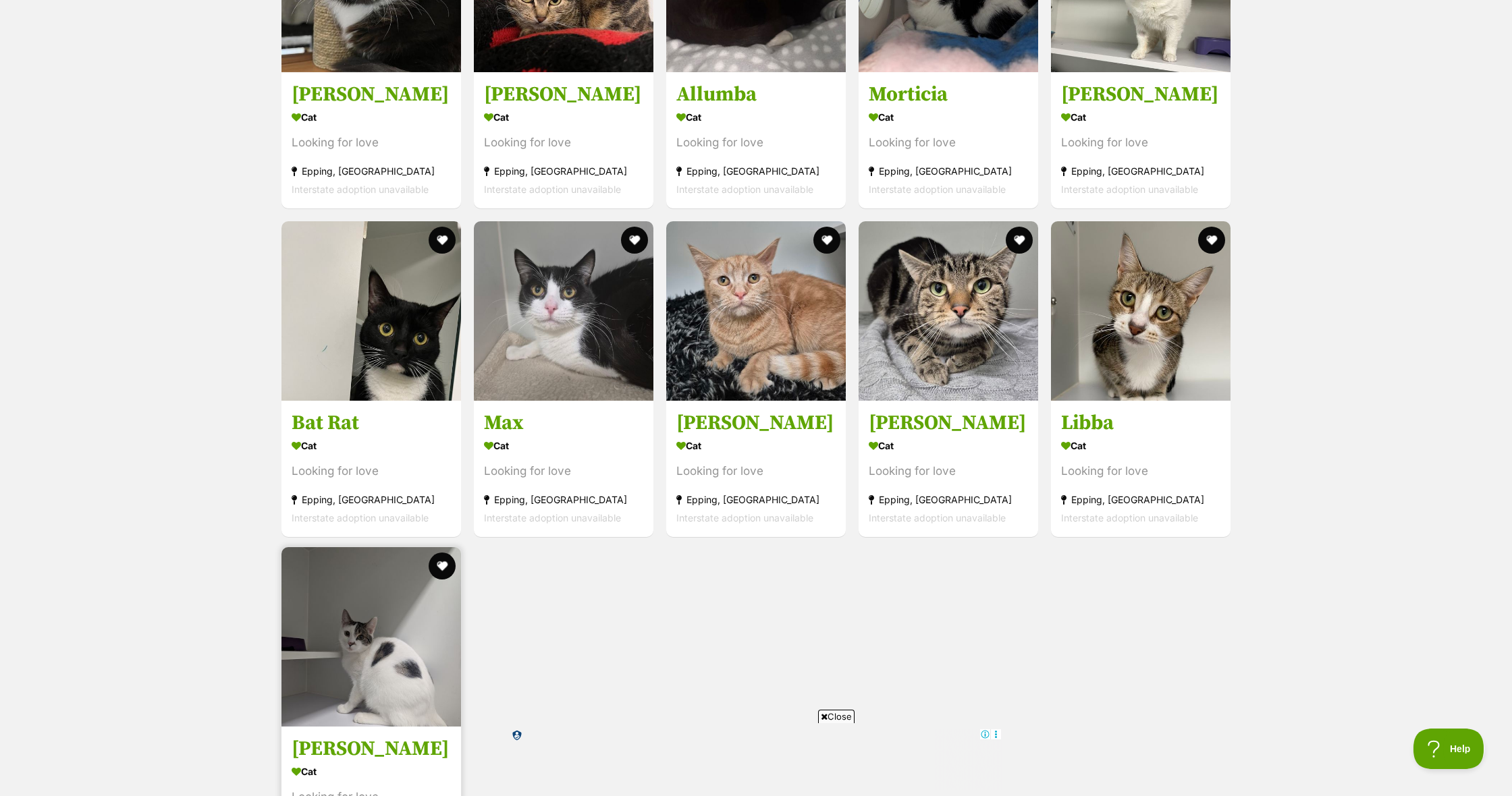
click at [345, 633] on img at bounding box center [371, 636] width 179 height 179
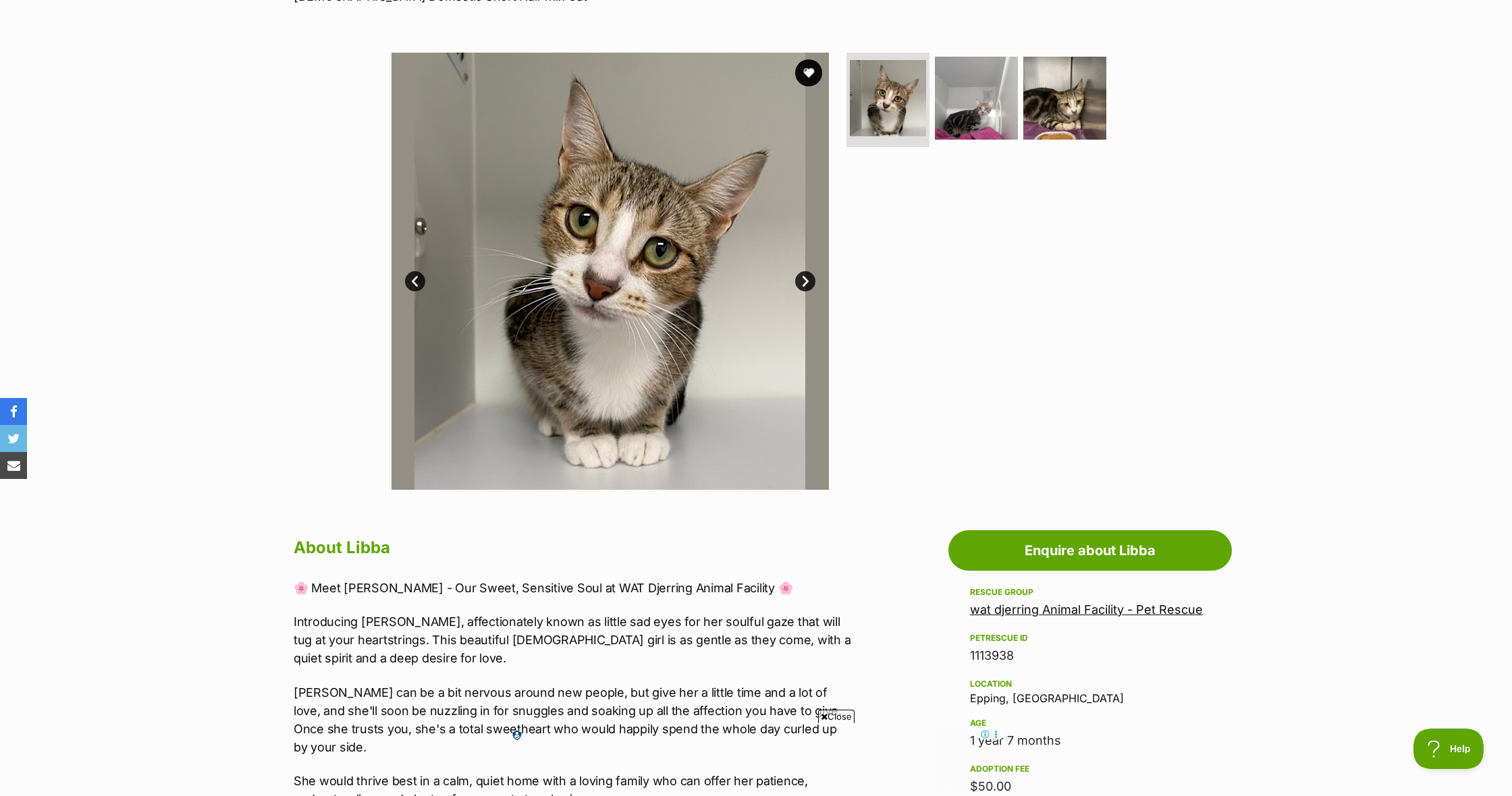
click at [802, 277] on link "Next" at bounding box center [805, 281] width 20 height 20
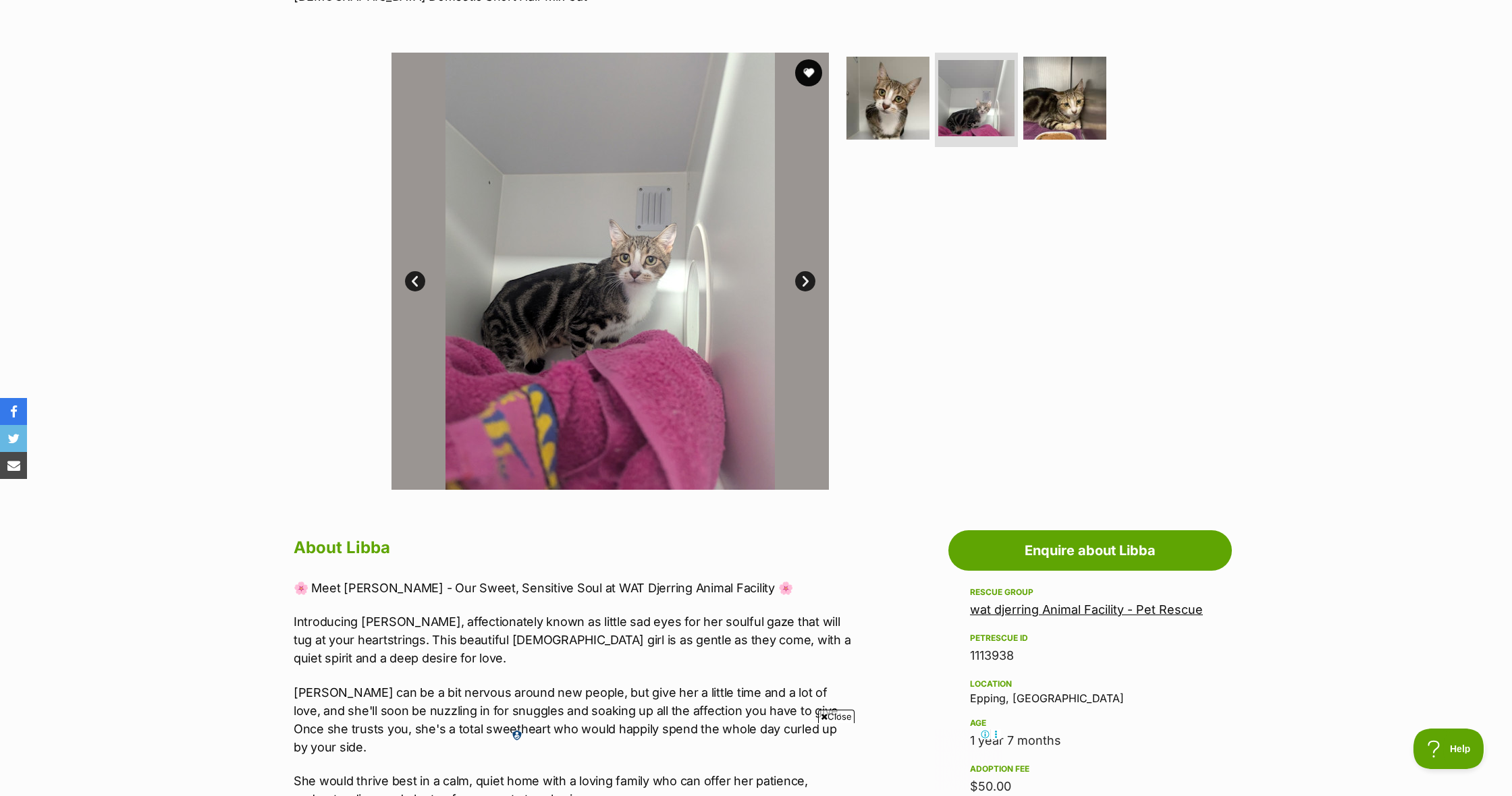
click at [802, 277] on link "Next" at bounding box center [805, 281] width 20 height 20
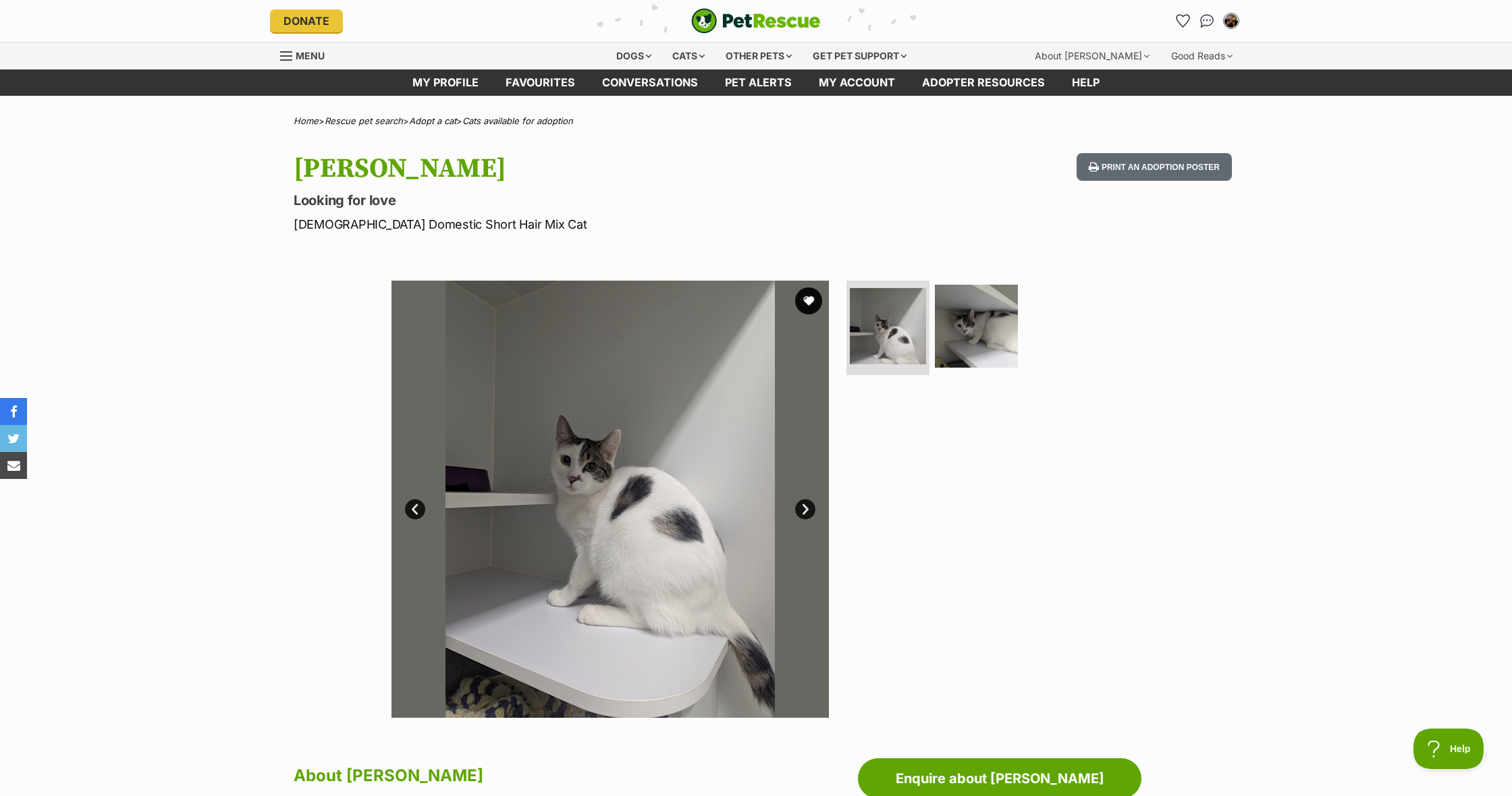
click at [806, 508] on link "Next" at bounding box center [805, 509] width 20 height 20
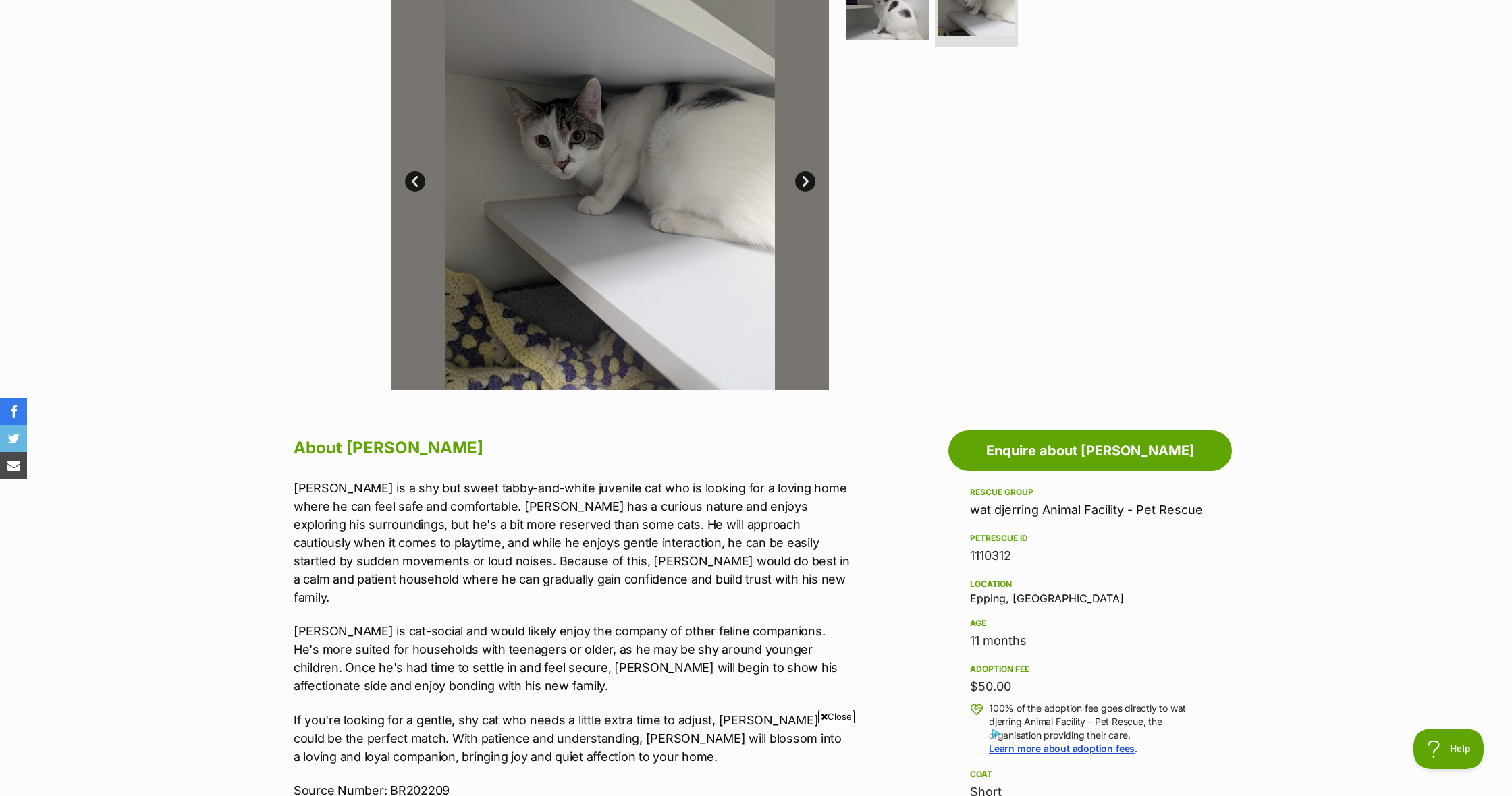
scroll to position [315, 0]
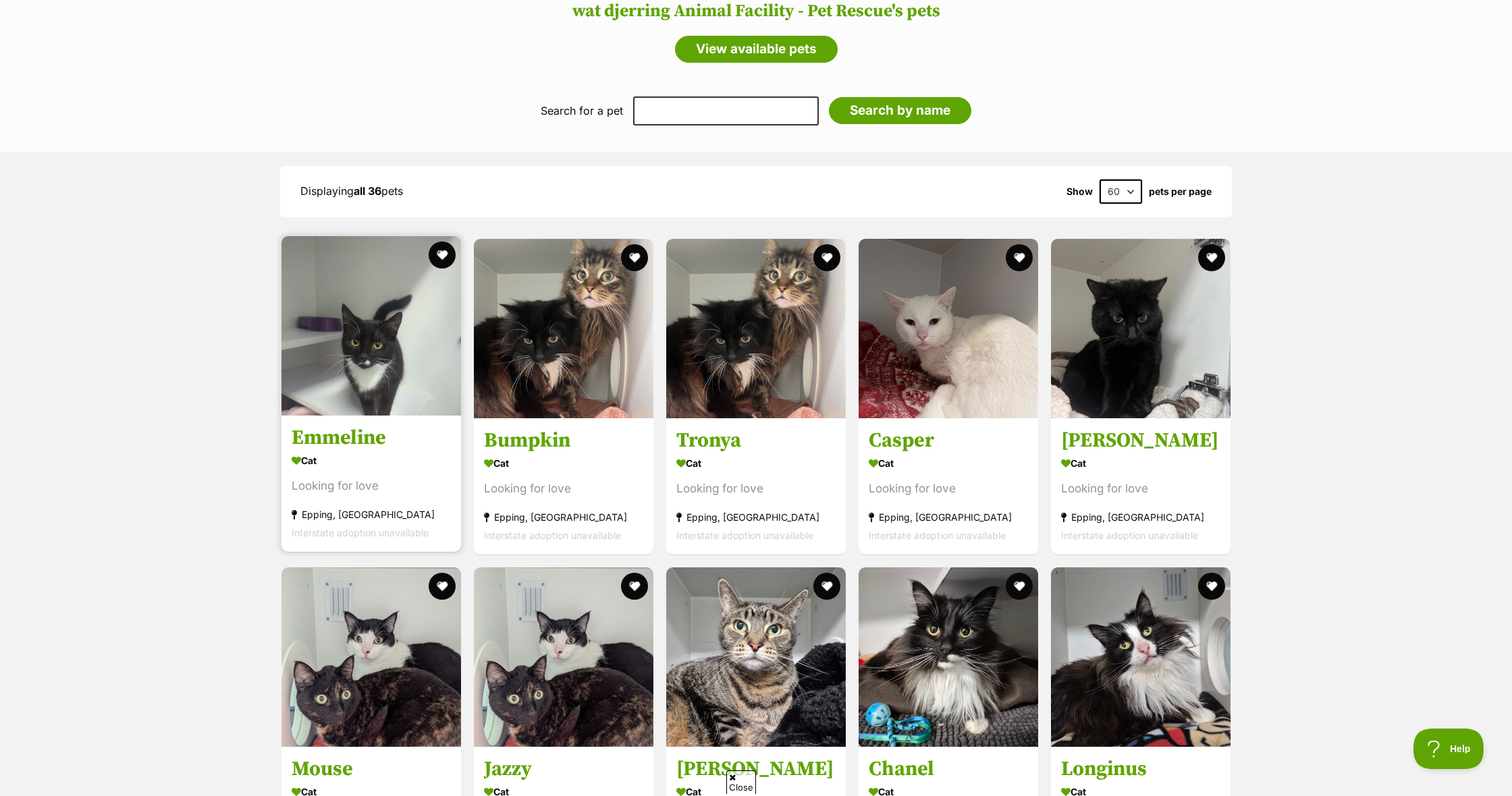
click at [407, 348] on img at bounding box center [371, 326] width 179 height 179
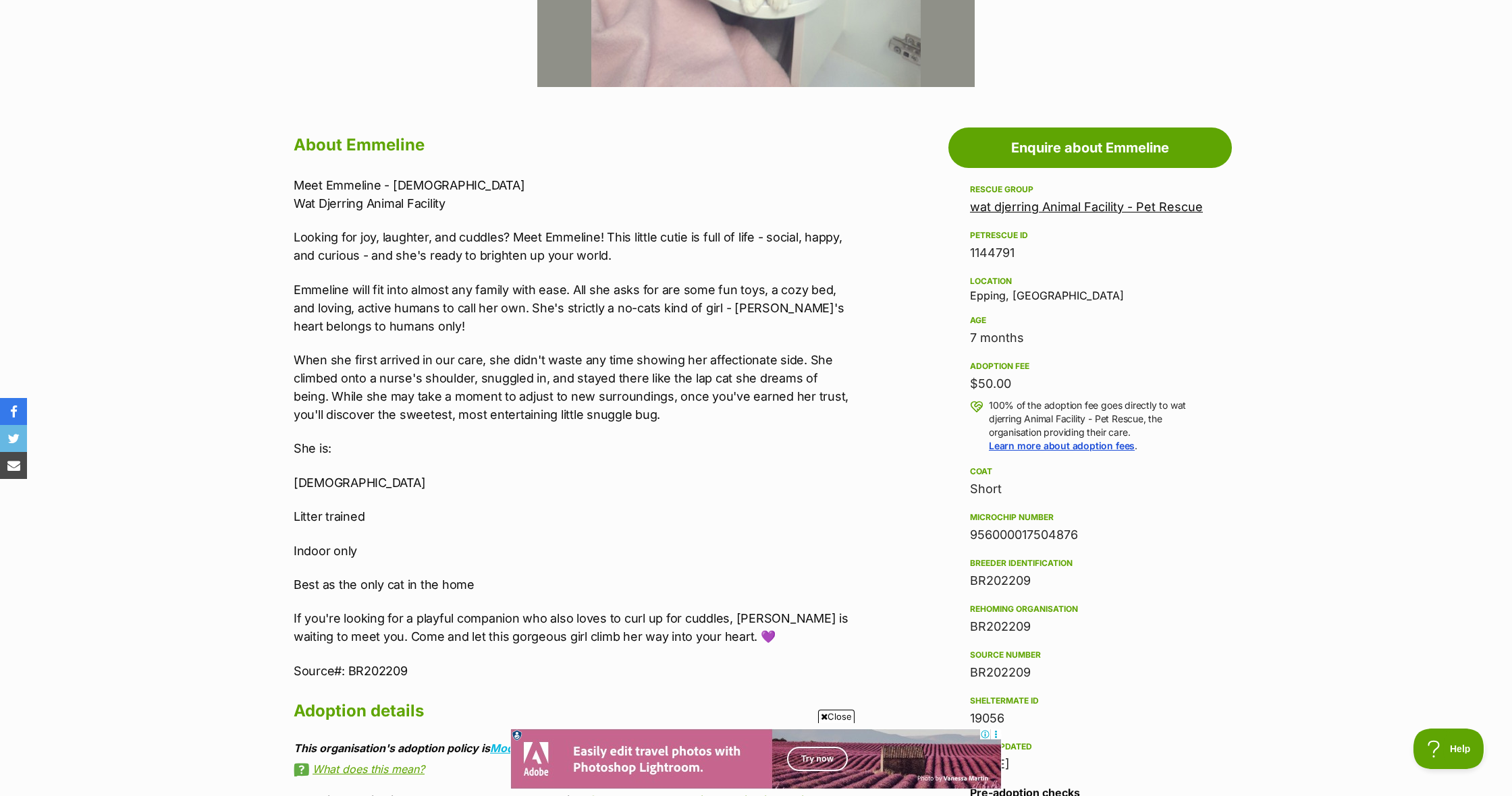
scroll to position [638, 0]
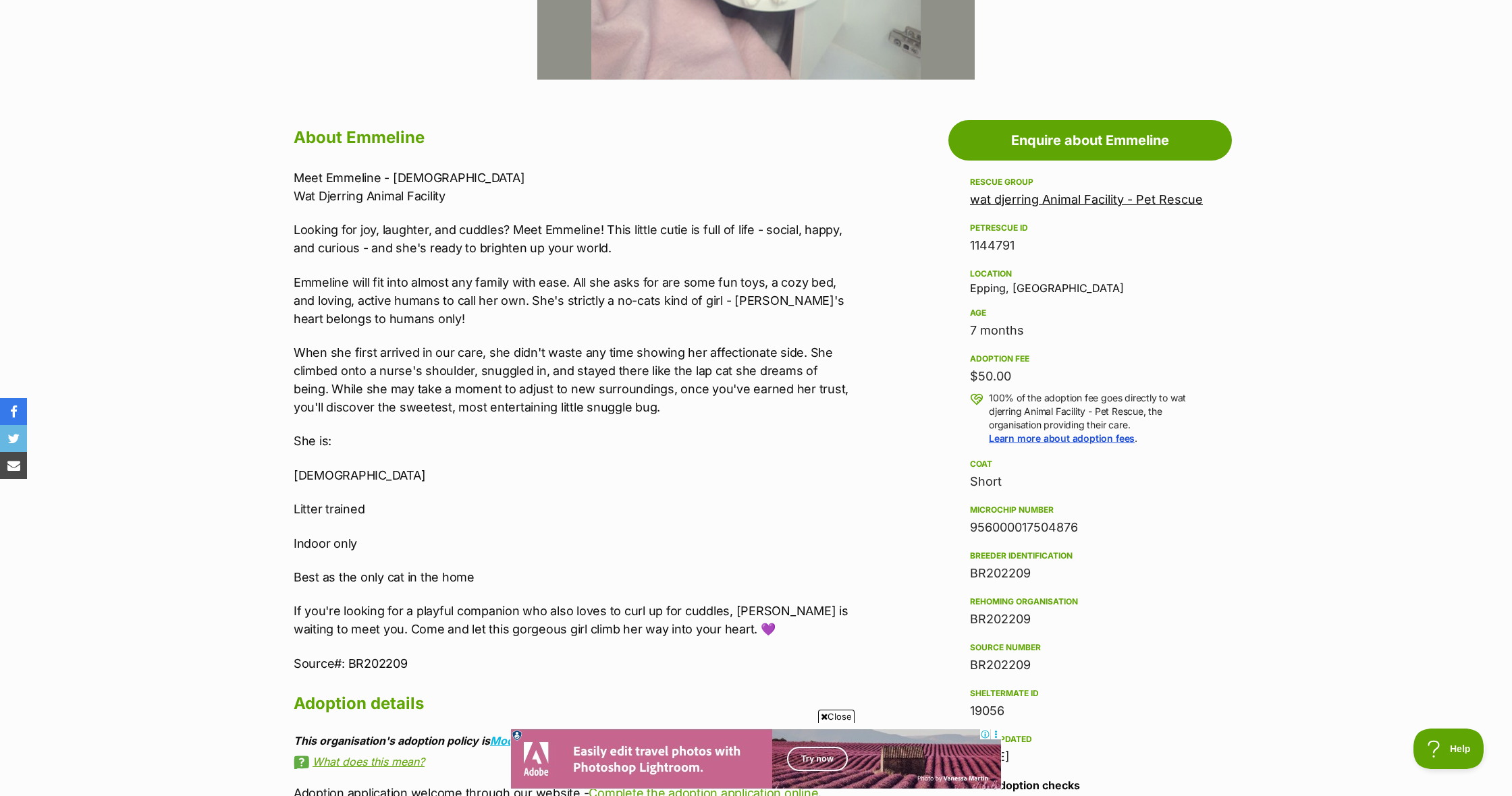
drag, startPoint x: 1036, startPoint y: 572, endPoint x: 971, endPoint y: 574, distance: 65.0
click at [971, 574] on div "BR202209" at bounding box center [1090, 573] width 240 height 19
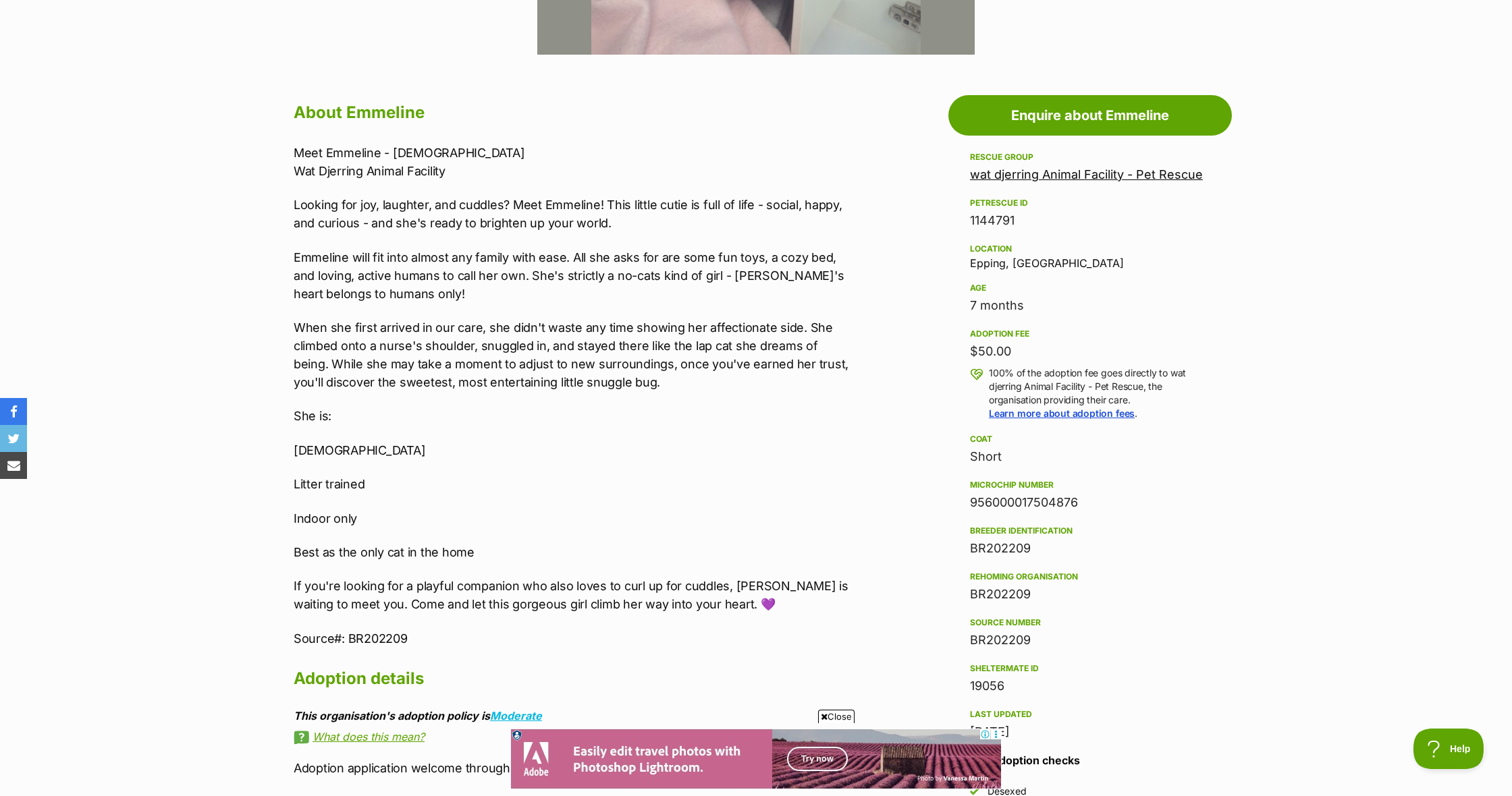
scroll to position [625, 0]
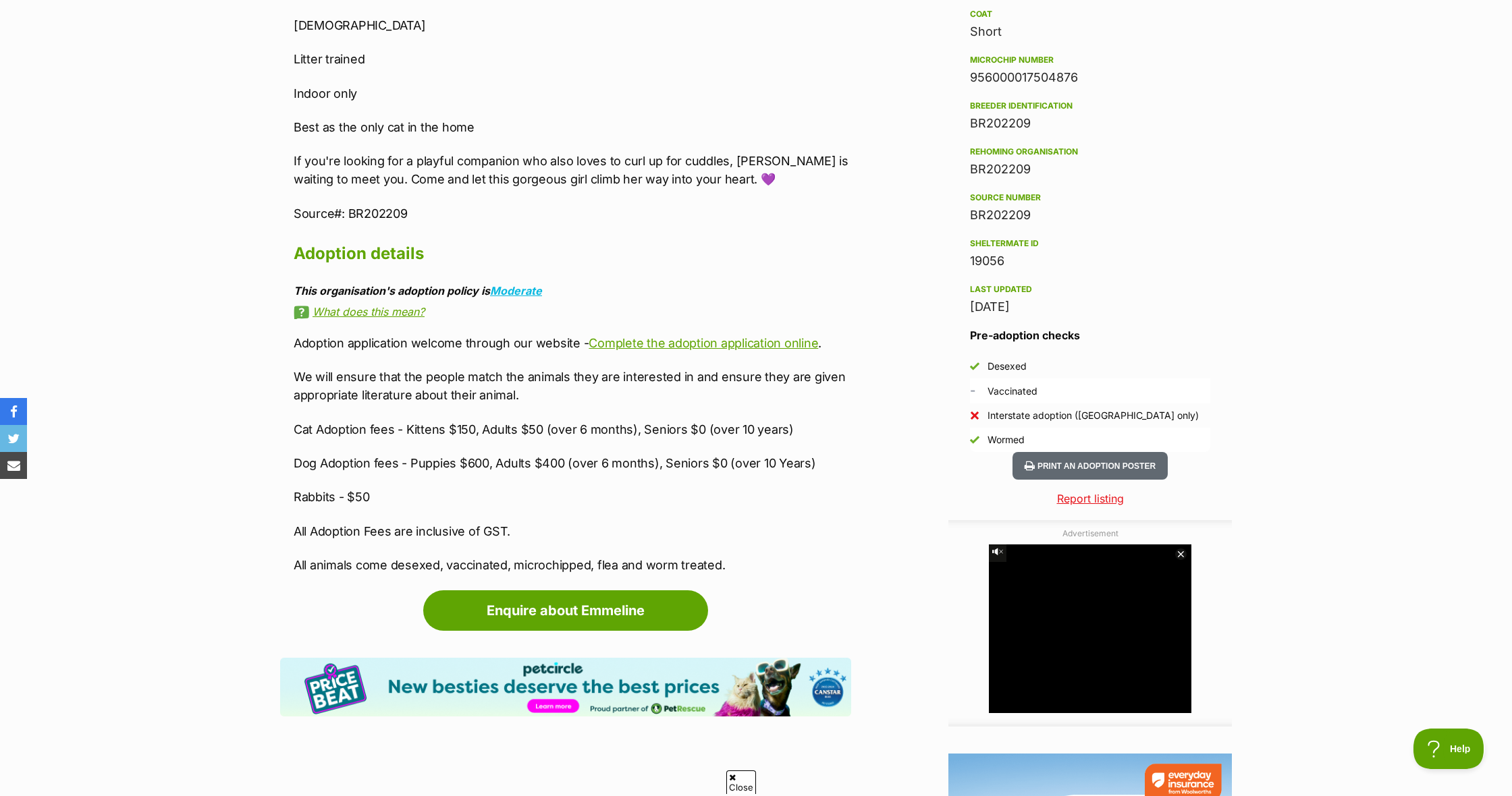
click at [1147, 307] on div "[DATE]" at bounding box center [1090, 306] width 240 height 19
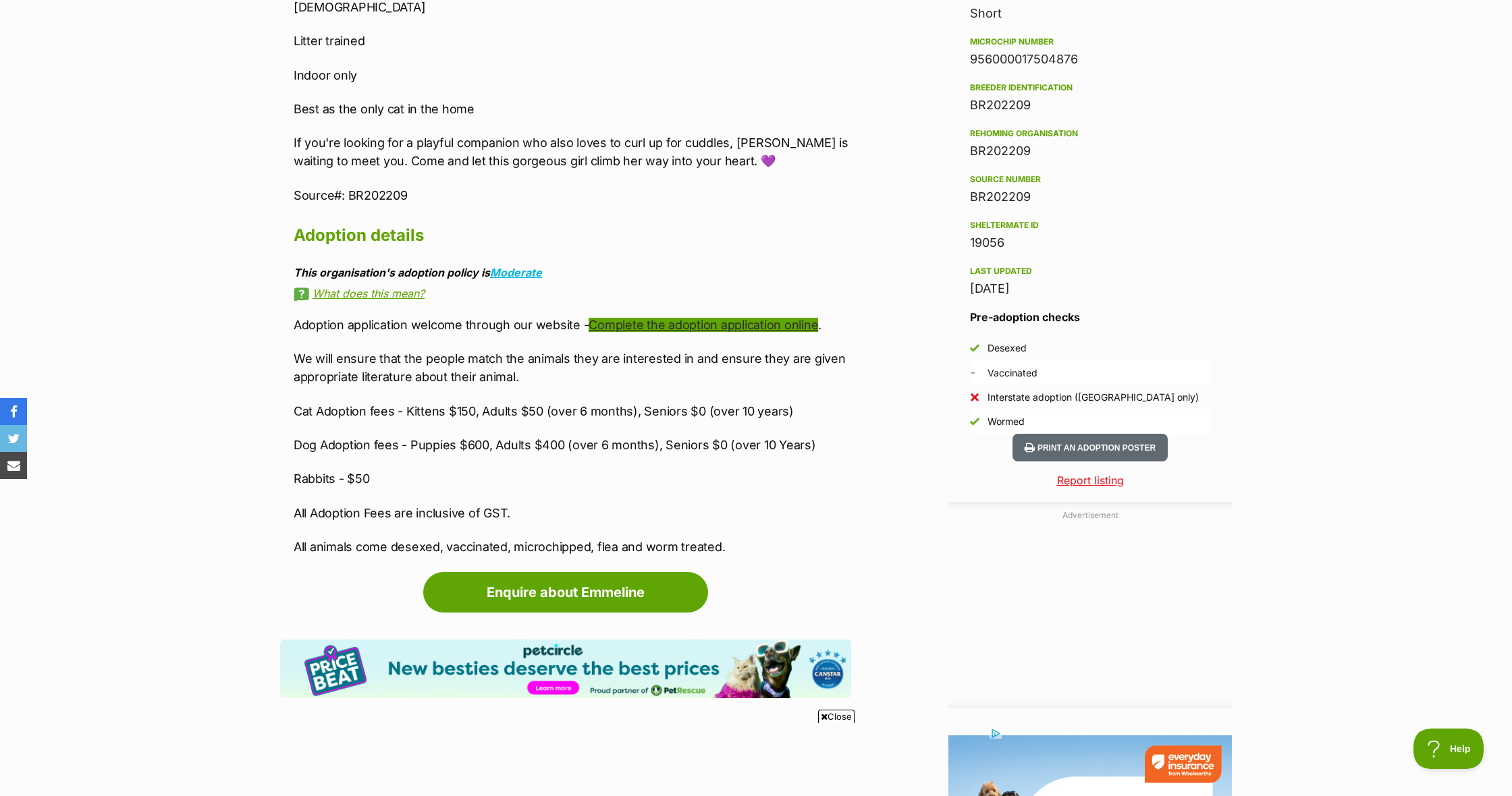
scroll to position [0, 0]
click at [748, 326] on link "Complete the adoption application online" at bounding box center [703, 325] width 229 height 14
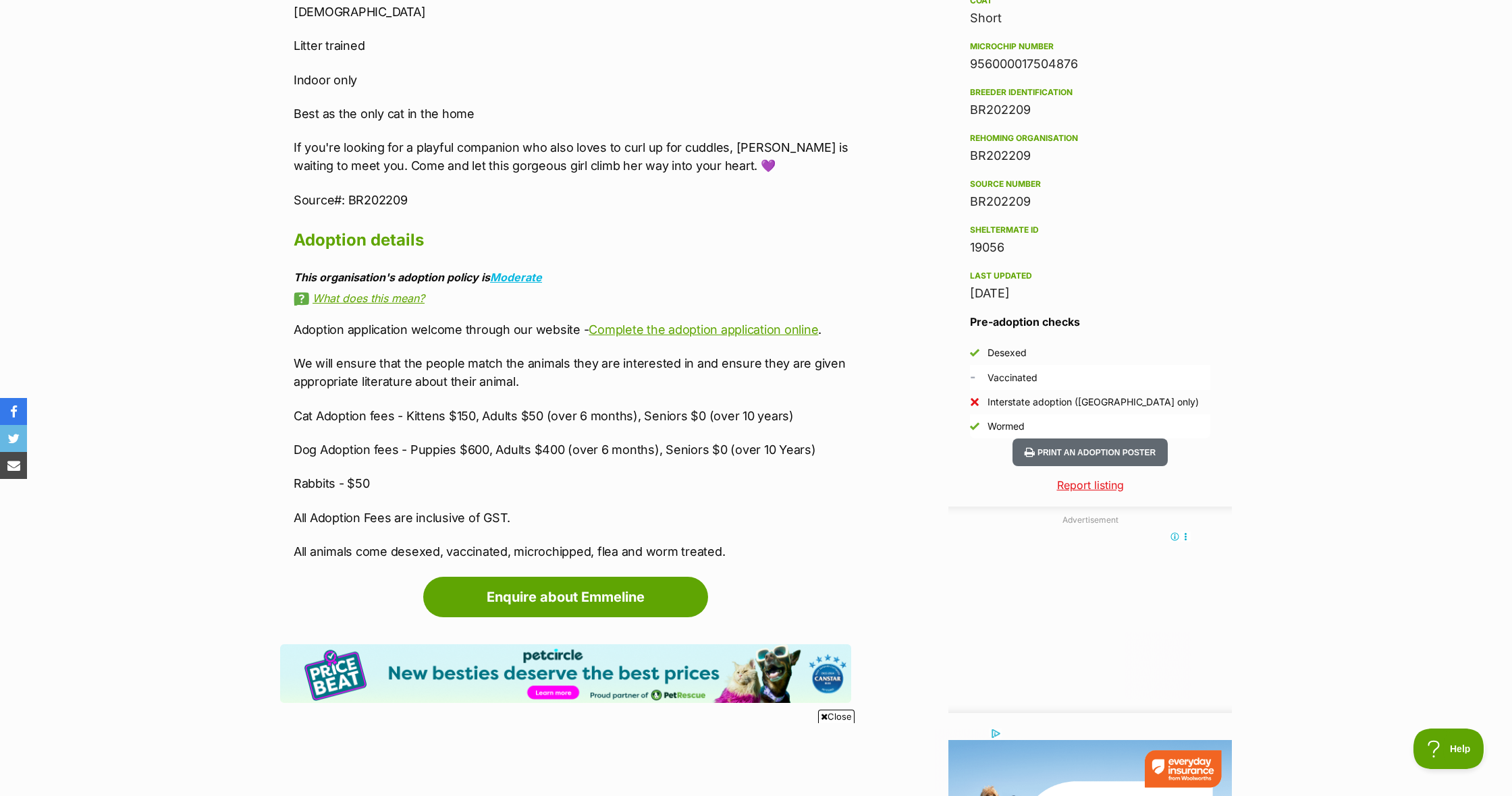
scroll to position [1103, 0]
